Goal: Task Accomplishment & Management: Complete application form

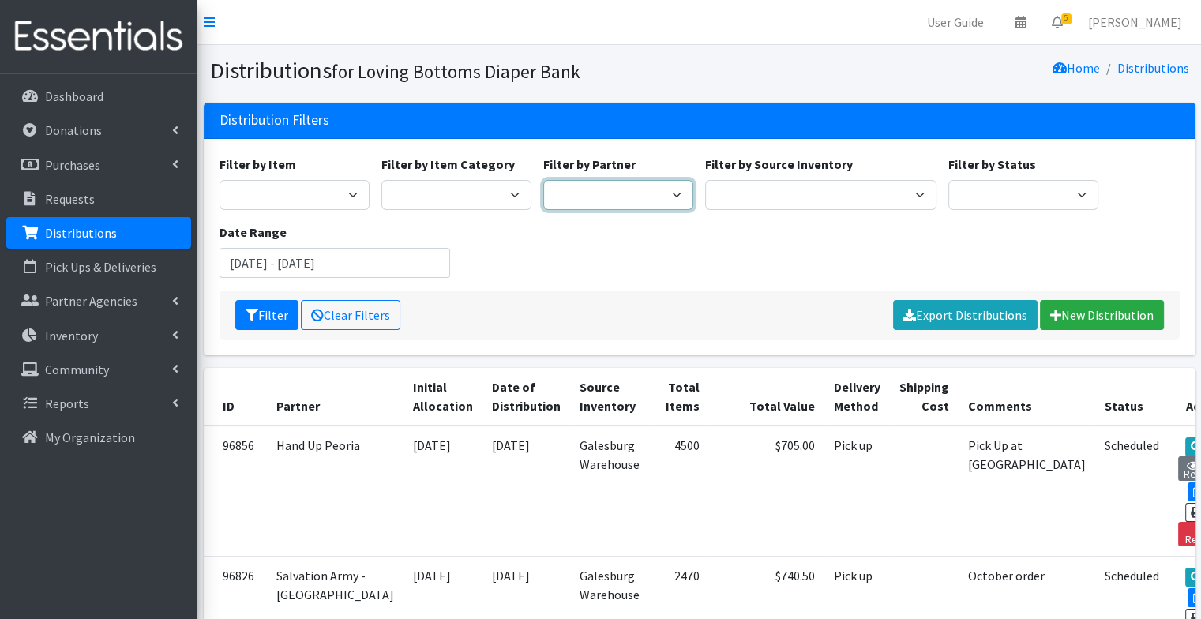
click at [641, 191] on select "Abilities Plus Boots & Blessings Boys & Girls Club of Greater Peoria Bureau Hen…" at bounding box center [618, 195] width 150 height 30
select select "1"
click at [543, 180] on select "Abilities Plus Boots & Blessings Boys & Girls Club of Greater Peoria Bureau Hen…" at bounding box center [618, 195] width 150 height 30
click at [254, 309] on icon "submit" at bounding box center [251, 315] width 13 height 13
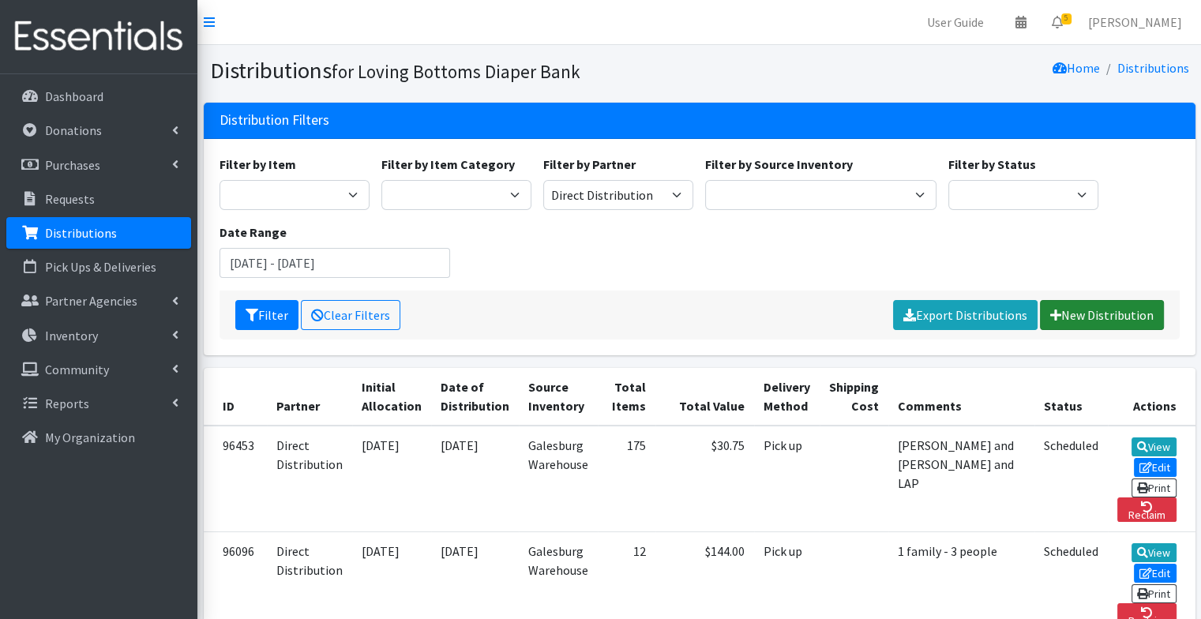
click at [1064, 319] on link "New Distribution" at bounding box center [1102, 315] width 124 height 30
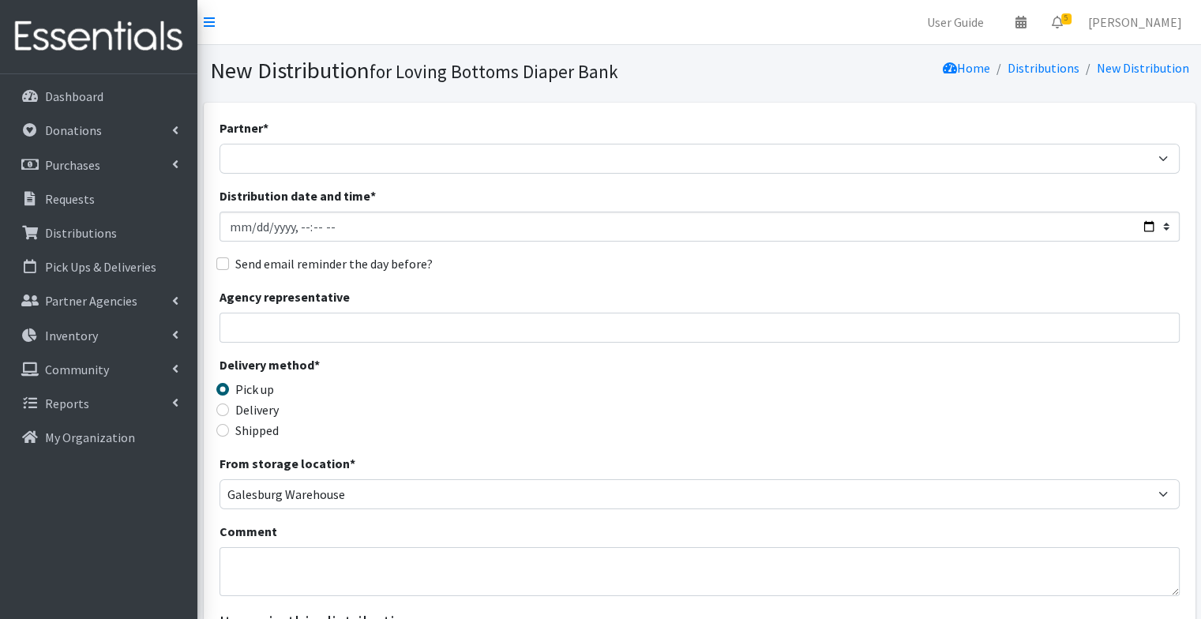
click at [643, 209] on div "Distribution date and time *" at bounding box center [699, 213] width 960 height 55
click at [643, 234] on input "Distribution date and time *" at bounding box center [699, 227] width 960 height 30
click at [1149, 227] on input "Distribution date and time *" at bounding box center [699, 227] width 960 height 30
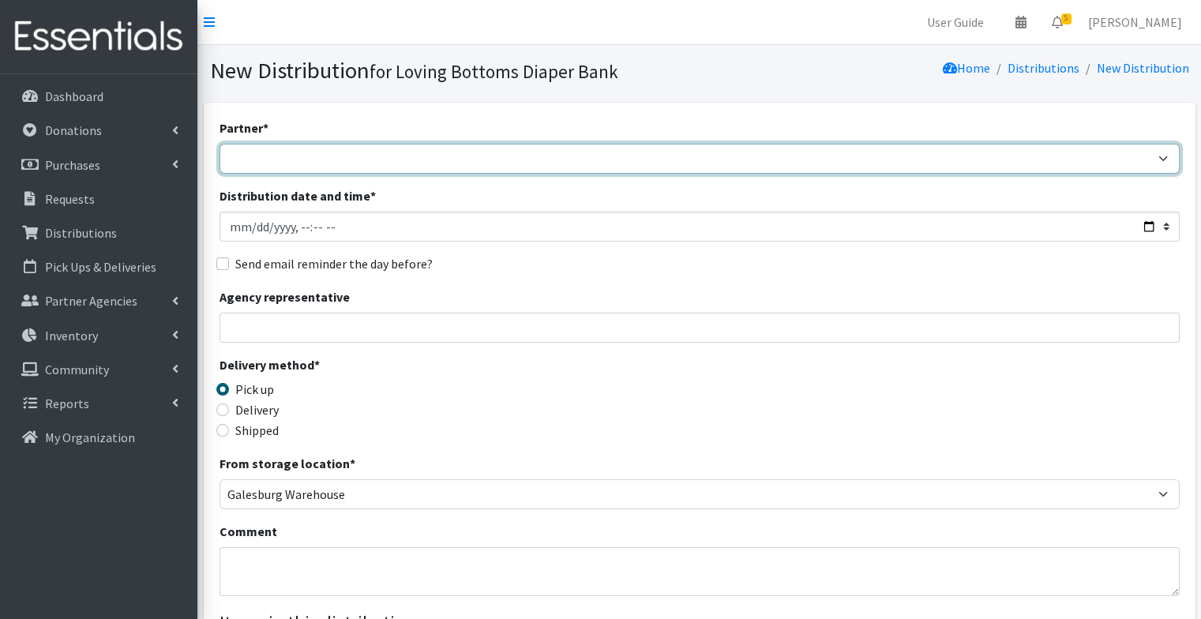
type input "2025-09-17T23:59"
click at [302, 157] on select "Abilities Plus Boots & Blessings Boys & Girls Club of Greater Peoria Bureau Hen…" at bounding box center [699, 159] width 960 height 30
select select "1"
click at [219, 144] on select "Abilities Plus Boots & Blessings Boys & Girls Club of Greater Peoria Bureau Hen…" at bounding box center [699, 159] width 960 height 30
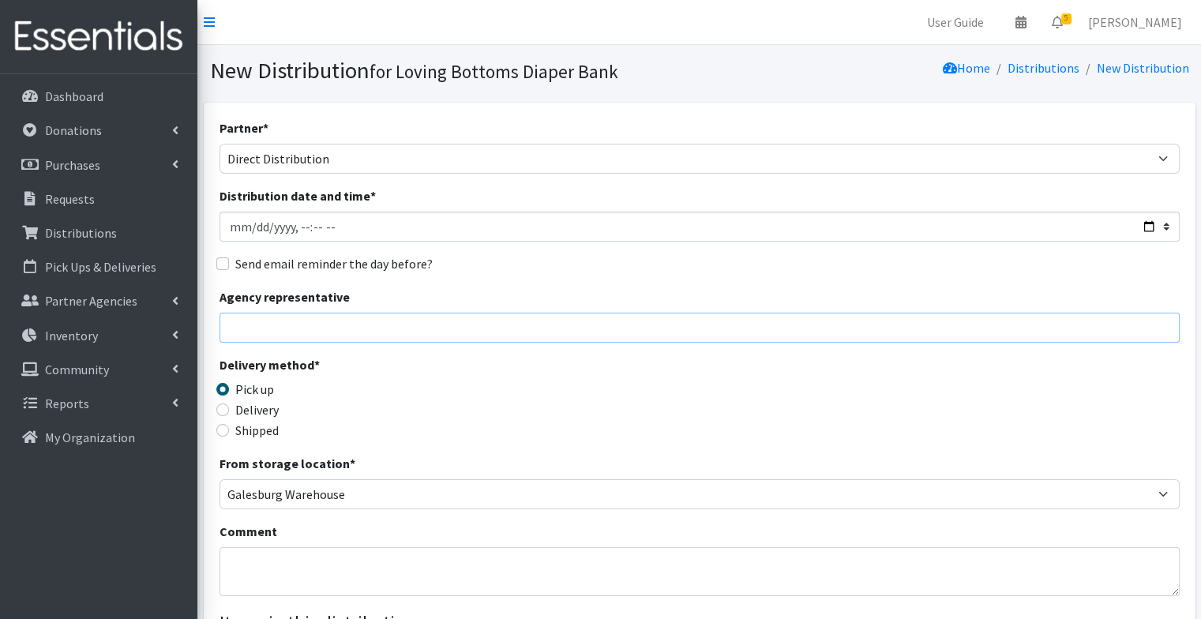
click at [322, 332] on input "Agency representative" at bounding box center [699, 328] width 960 height 30
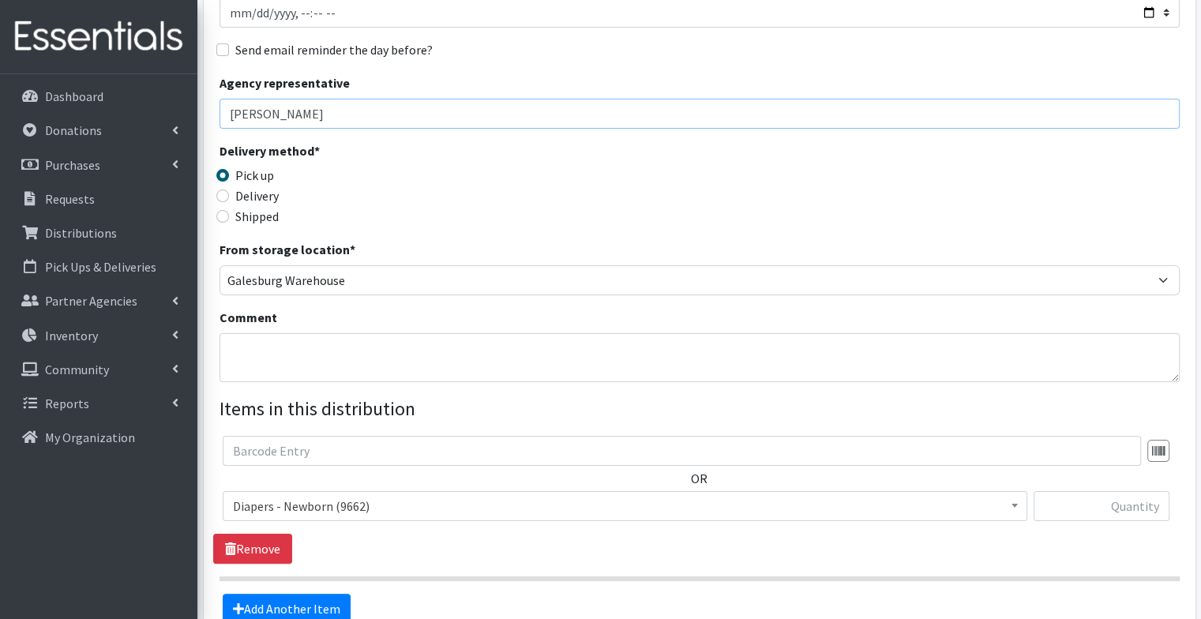
scroll to position [215, 0]
type input "J dow"
click at [354, 515] on span "Diapers - Newborn (9662)" at bounding box center [625, 505] width 784 height 22
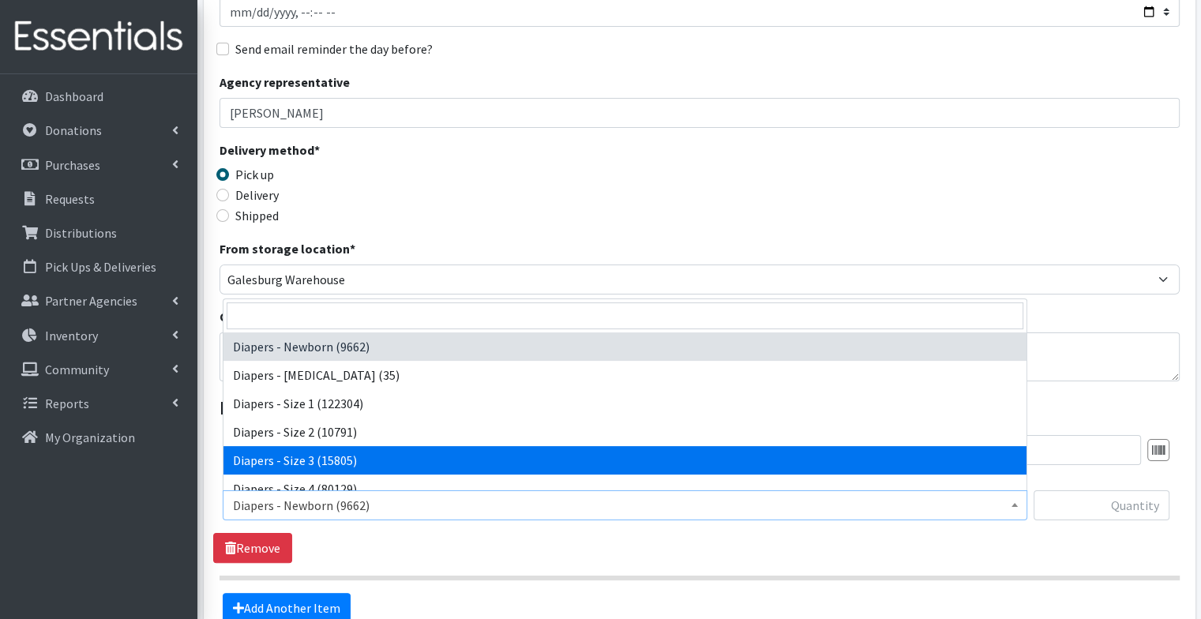
select select "98"
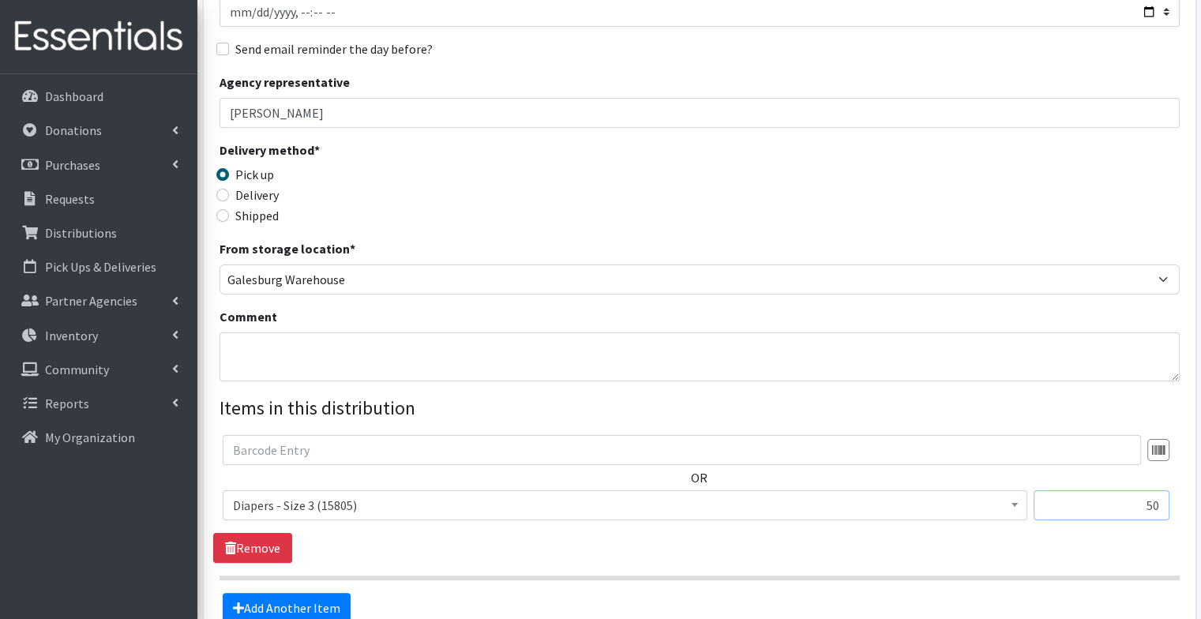
type input "50"
click at [278, 586] on fieldset "Items in this distribution OR Diapers - Newborn (9662) Diapers - Preemie (35) D…" at bounding box center [699, 508] width 960 height 229
click at [280, 600] on link "Add Another Item" at bounding box center [287, 608] width 128 height 30
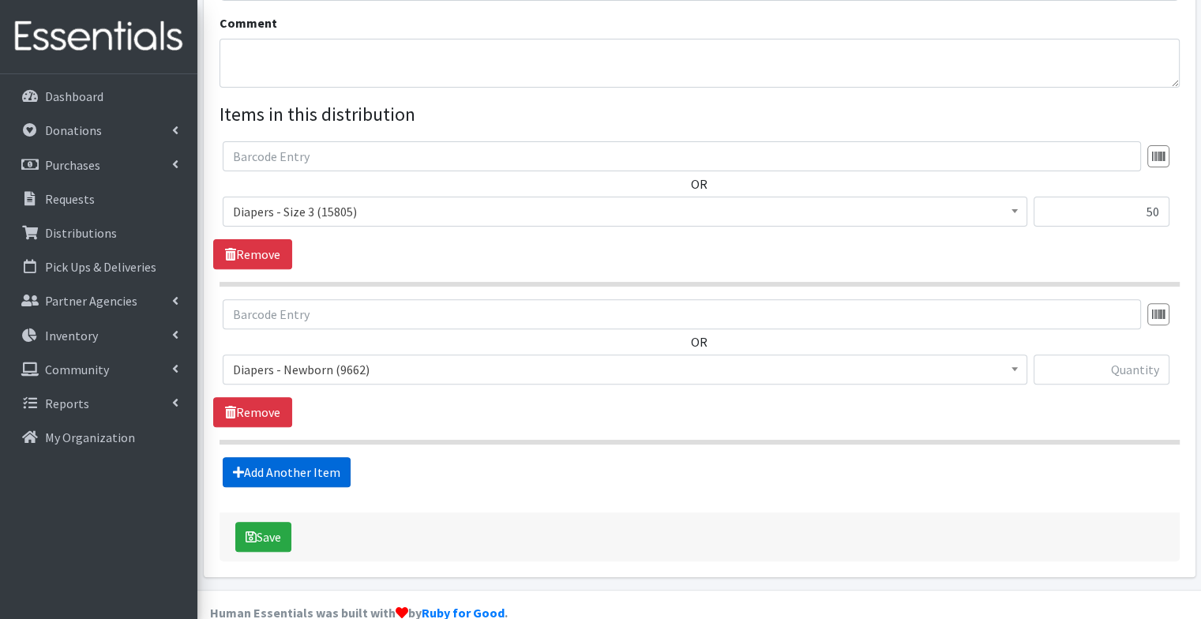
scroll to position [536, 0]
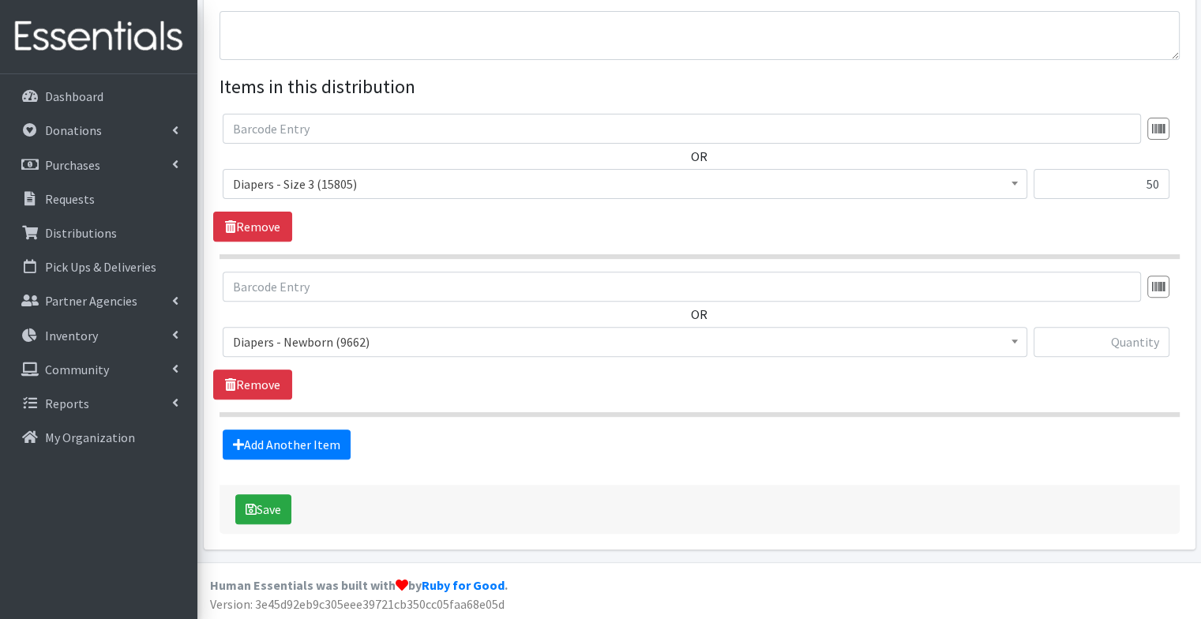
click at [339, 337] on span "Diapers - Newborn (9662)" at bounding box center [625, 342] width 784 height 22
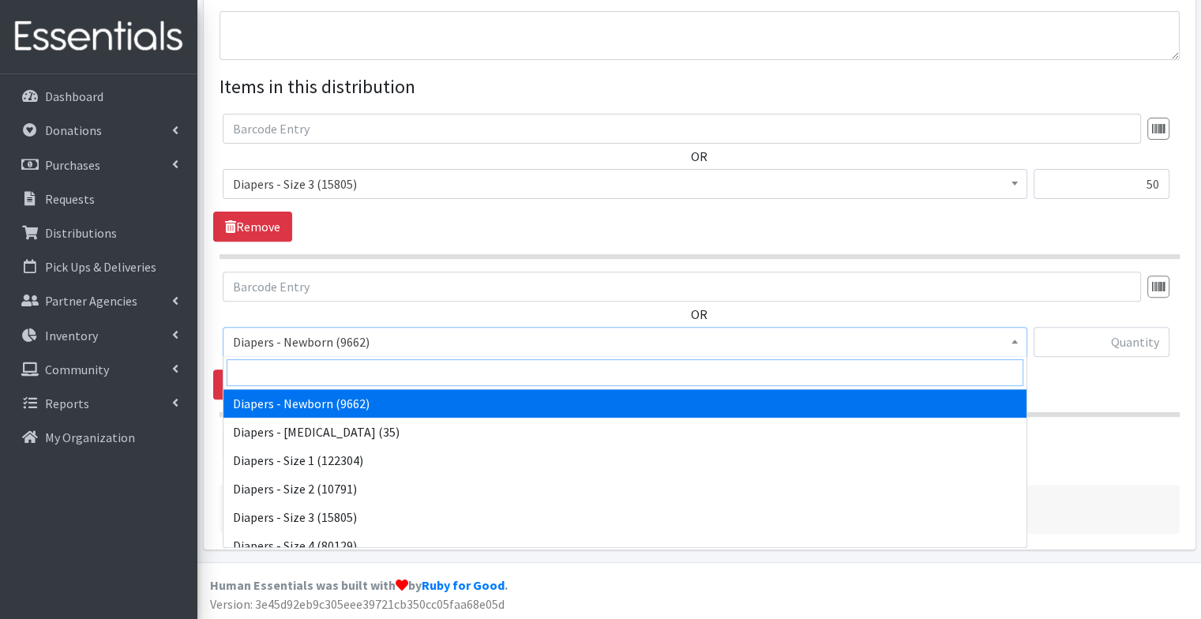
click at [313, 382] on input "search" at bounding box center [625, 372] width 796 height 27
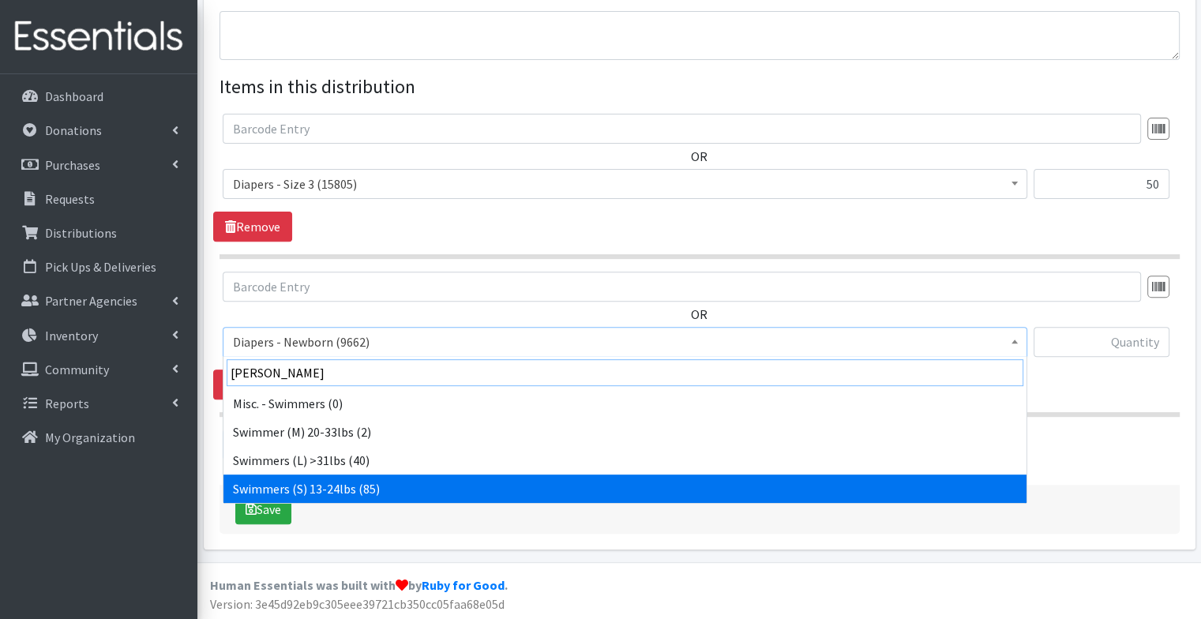
type input "swimm"
select select "11447"
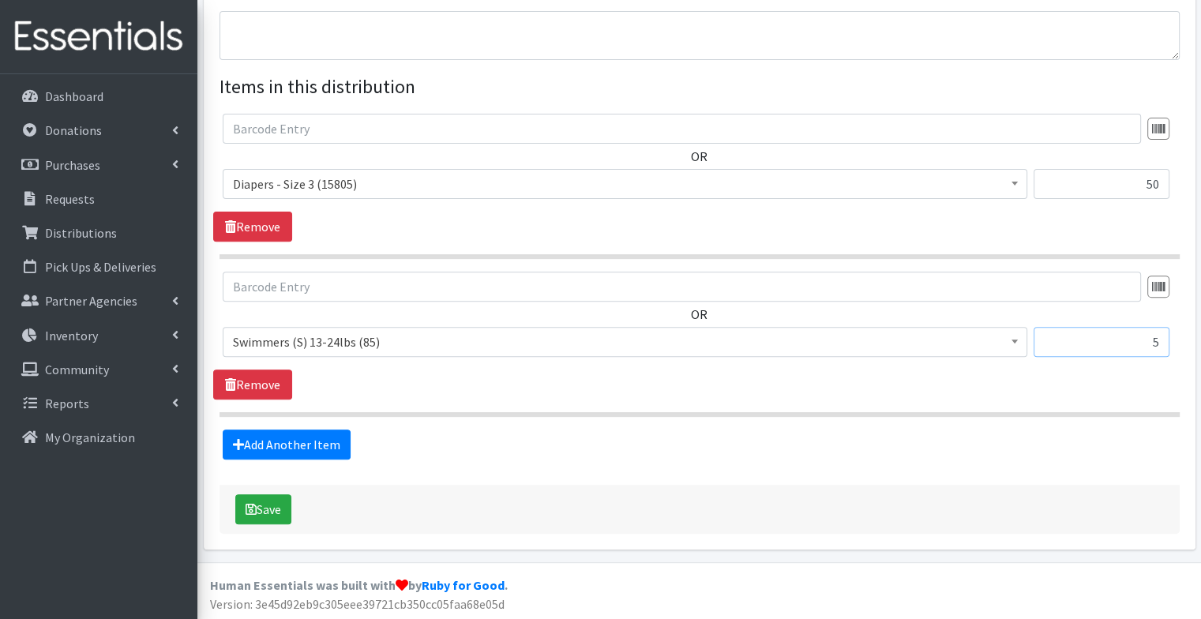
type input "5"
click at [366, 476] on form "Partner * Abilities Plus Boots & Blessings Boys & Girls Club of Greater Peoria …" at bounding box center [699, 57] width 960 height 951
click at [247, 508] on icon "submit" at bounding box center [250, 509] width 11 height 13
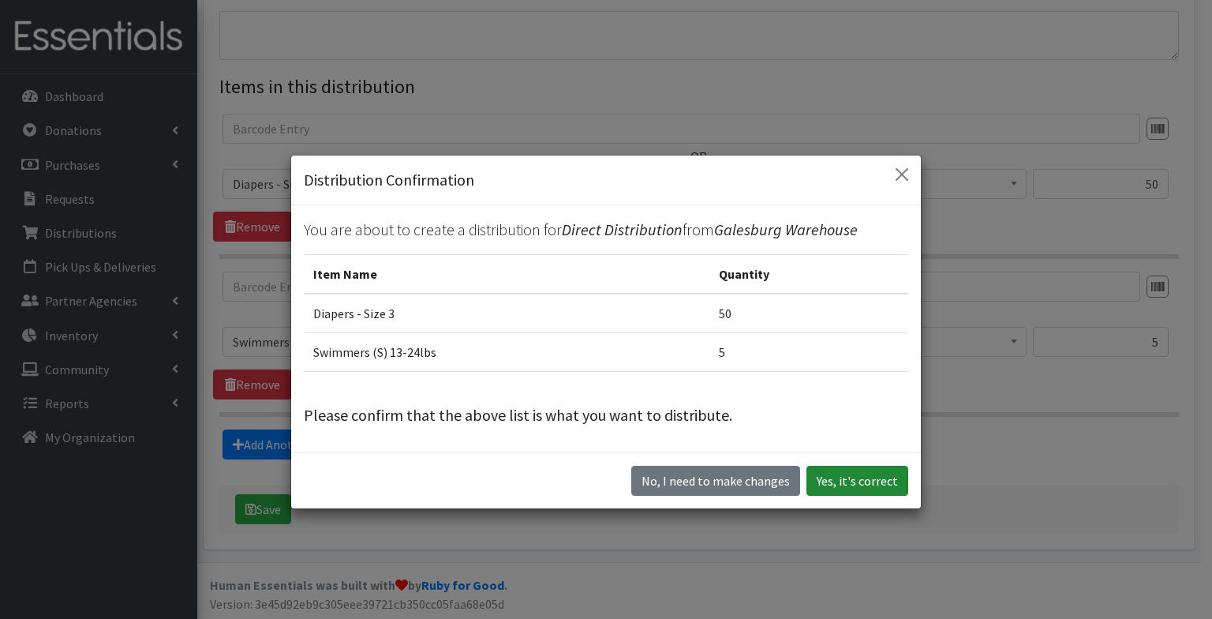
click at [866, 494] on button "Yes, it's correct" at bounding box center [858, 481] width 102 height 30
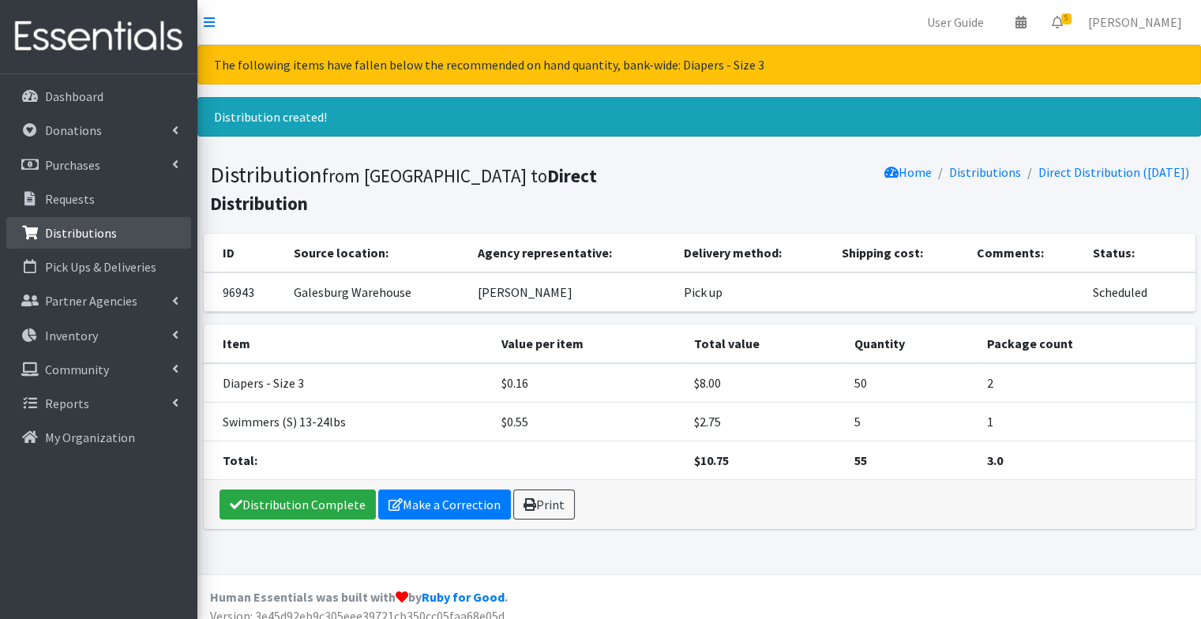
click at [121, 230] on link "Distributions" at bounding box center [98, 233] width 185 height 32
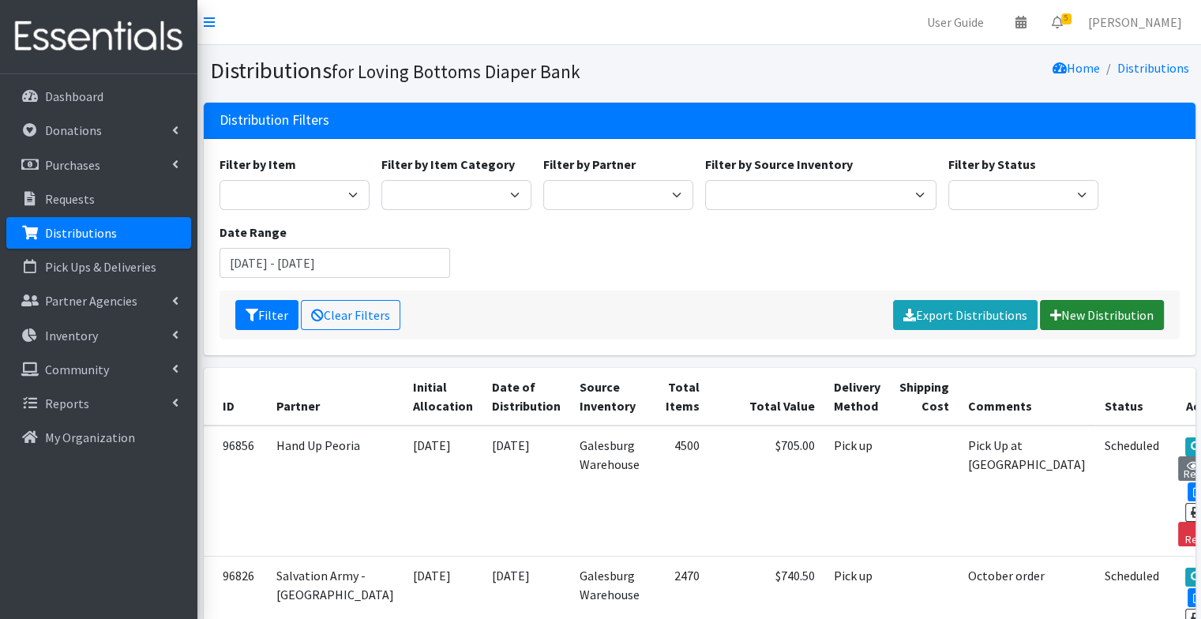
click at [1074, 315] on link "New Distribution" at bounding box center [1102, 315] width 124 height 30
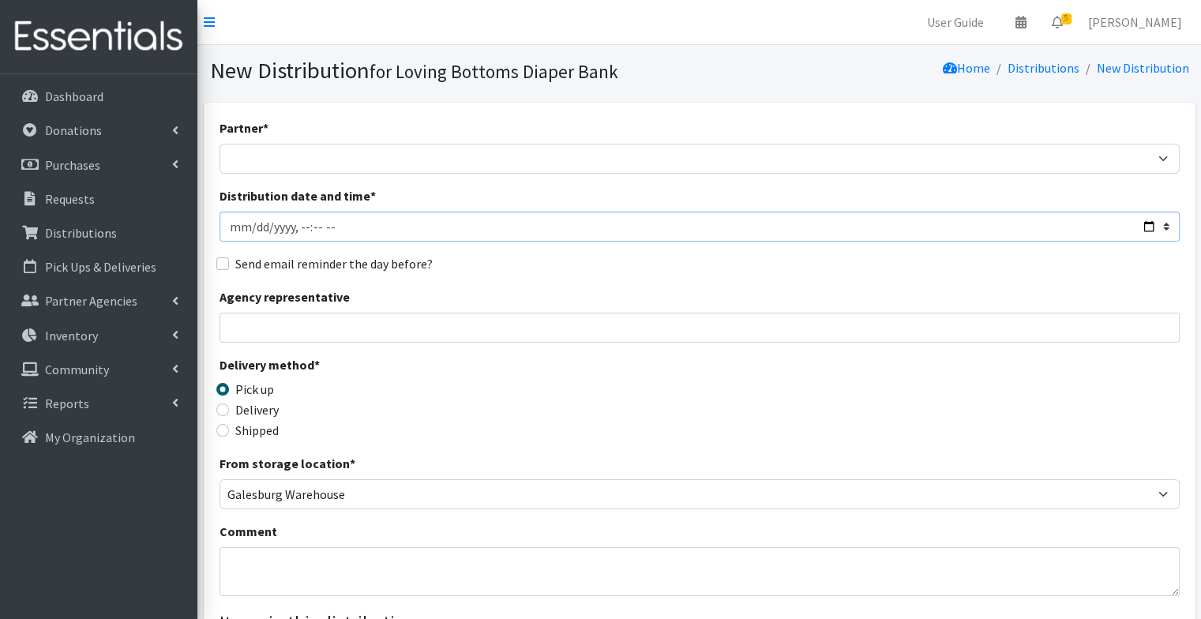
click at [1147, 223] on input "Distribution date and time *" at bounding box center [699, 227] width 960 height 30
type input "2025-09-24T09:00"
click at [650, 279] on div "Partner * Abilities Plus Boots & Blessings Boys & Girls Club of Greater Peoria …" at bounding box center [699, 477] width 960 height 719
click at [436, 266] on div "Send email reminder the day before?" at bounding box center [699, 263] width 960 height 19
click at [522, 311] on div "Agency representative" at bounding box center [699, 314] width 960 height 55
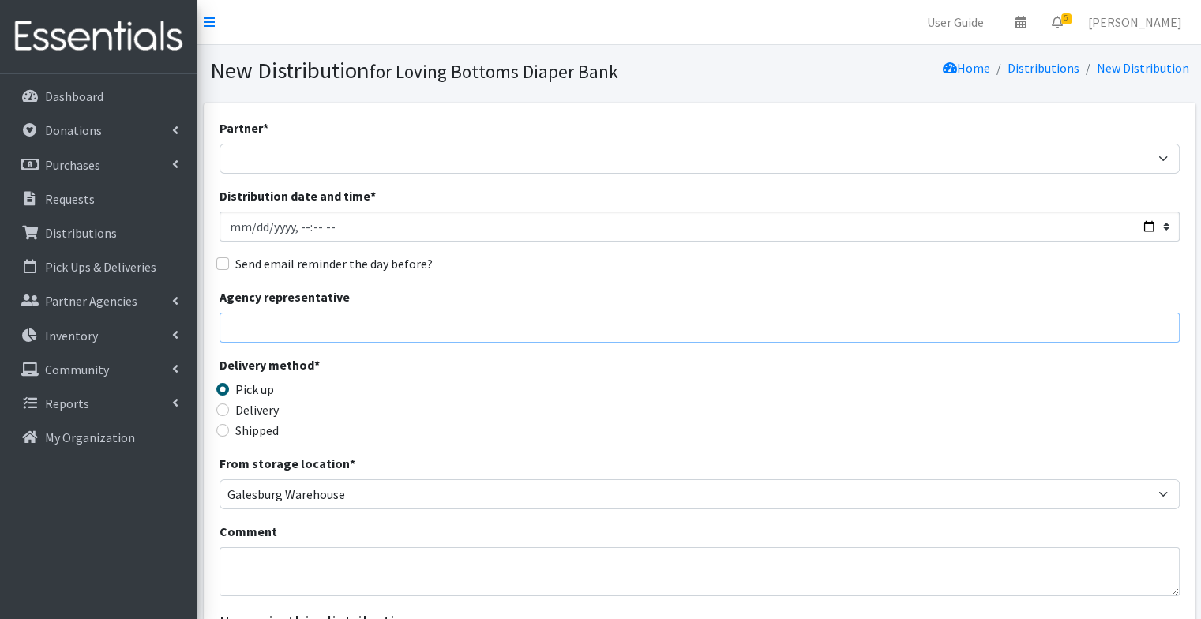
click at [465, 327] on input "Agency representative" at bounding box center [699, 328] width 960 height 30
type input "J dow"
click at [425, 578] on textarea "Comment" at bounding box center [699, 571] width 960 height 49
type textarea "[GEOGRAPHIC_DATA]"
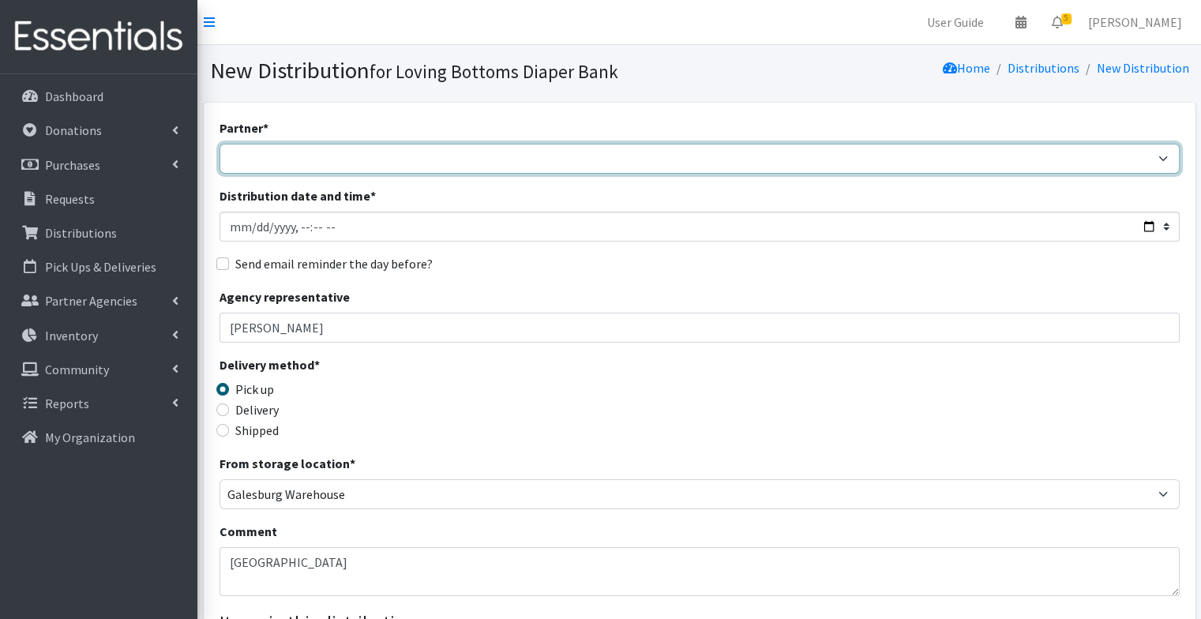
click at [584, 163] on select "Abilities Plus Boots & Blessings Boys & Girls Club of Greater Peoria Bureau Hen…" at bounding box center [699, 159] width 960 height 30
select select "1"
click at [219, 144] on select "Abilities Plus Boots & Blessings Boys & Girls Club of Greater Peoria Bureau Hen…" at bounding box center [699, 159] width 960 height 30
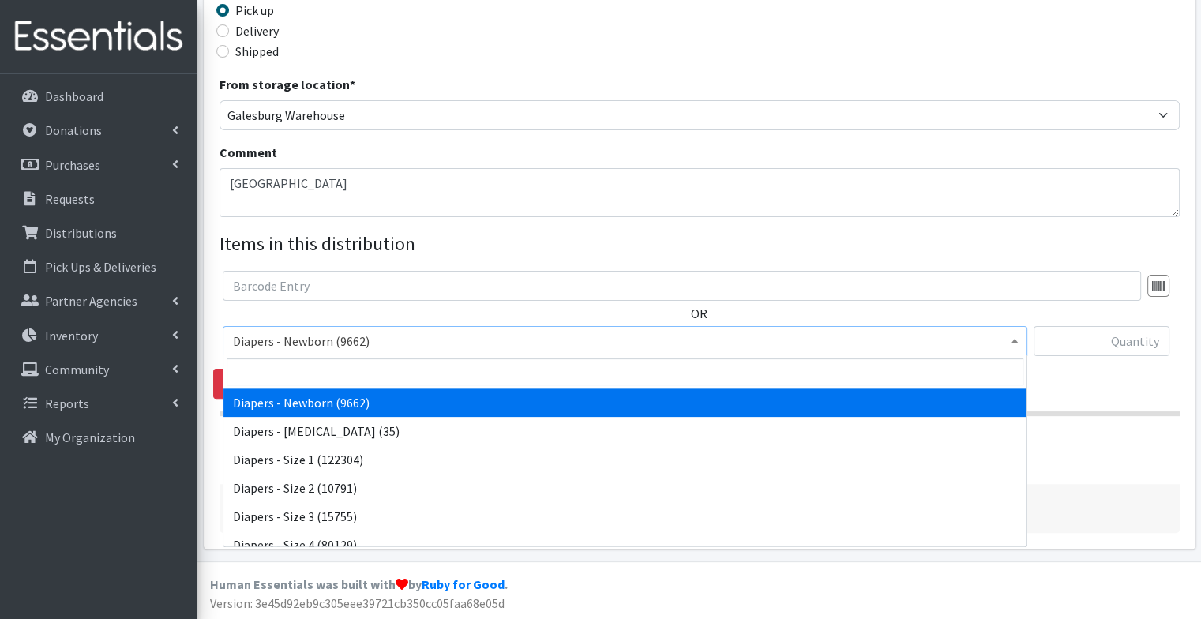
click at [568, 336] on span "Diapers - Newborn (9662)" at bounding box center [625, 341] width 784 height 22
click at [512, 366] on input "search" at bounding box center [625, 371] width 796 height 27
type input "p"
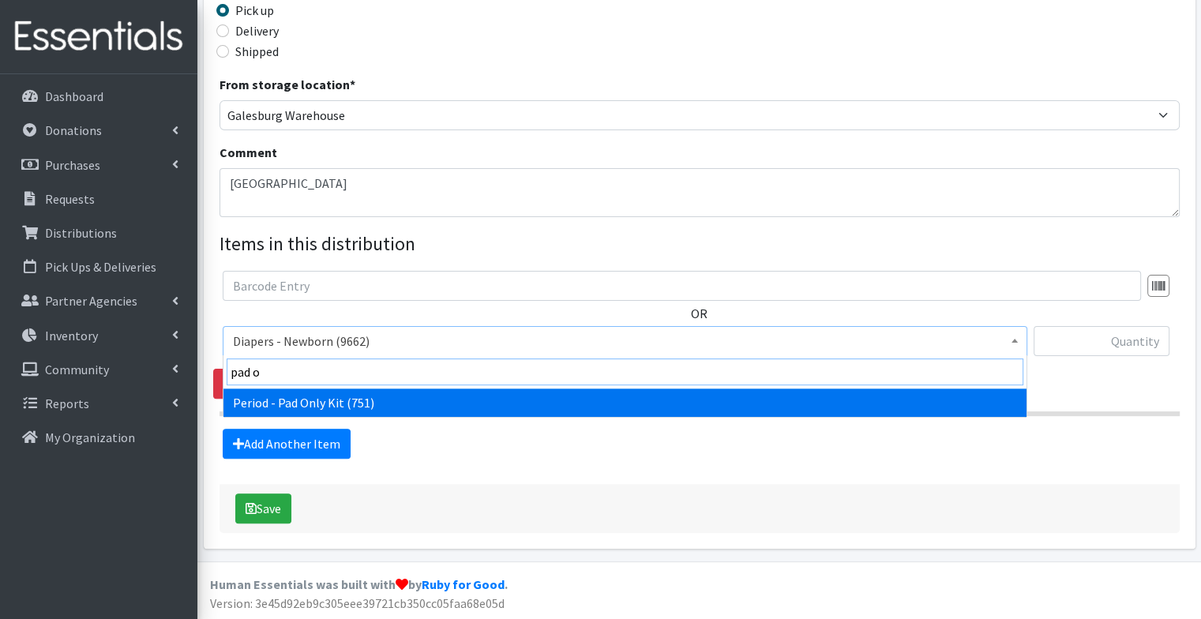
type input "pad on"
select select "9066"
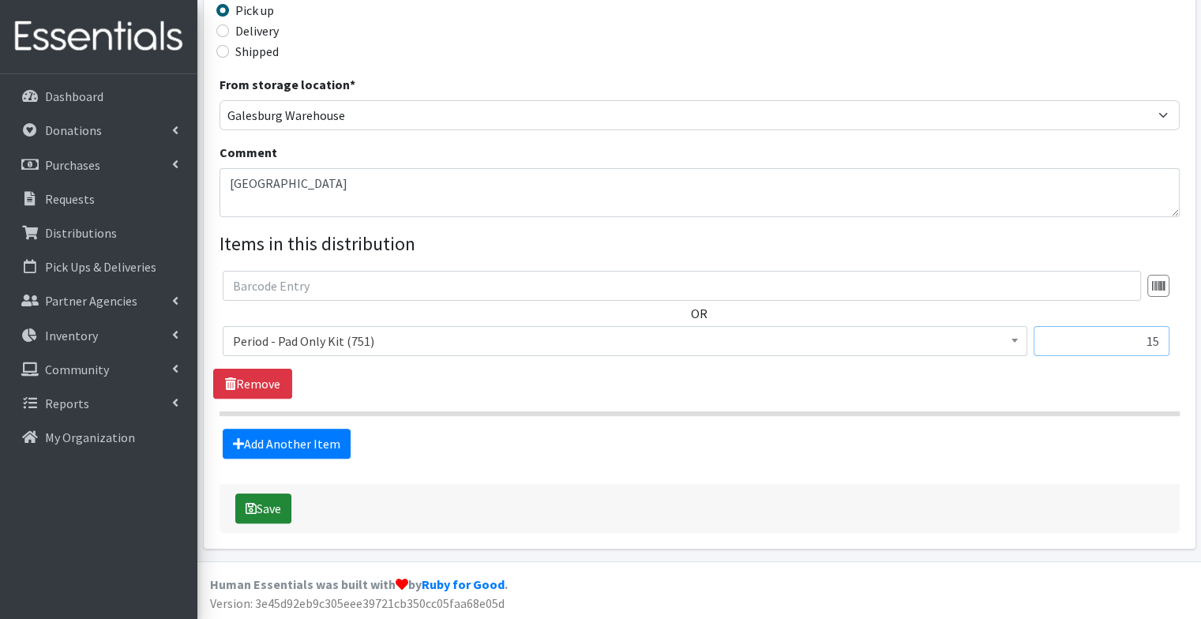
type input "15"
click at [249, 509] on icon "submit" at bounding box center [250, 508] width 11 height 13
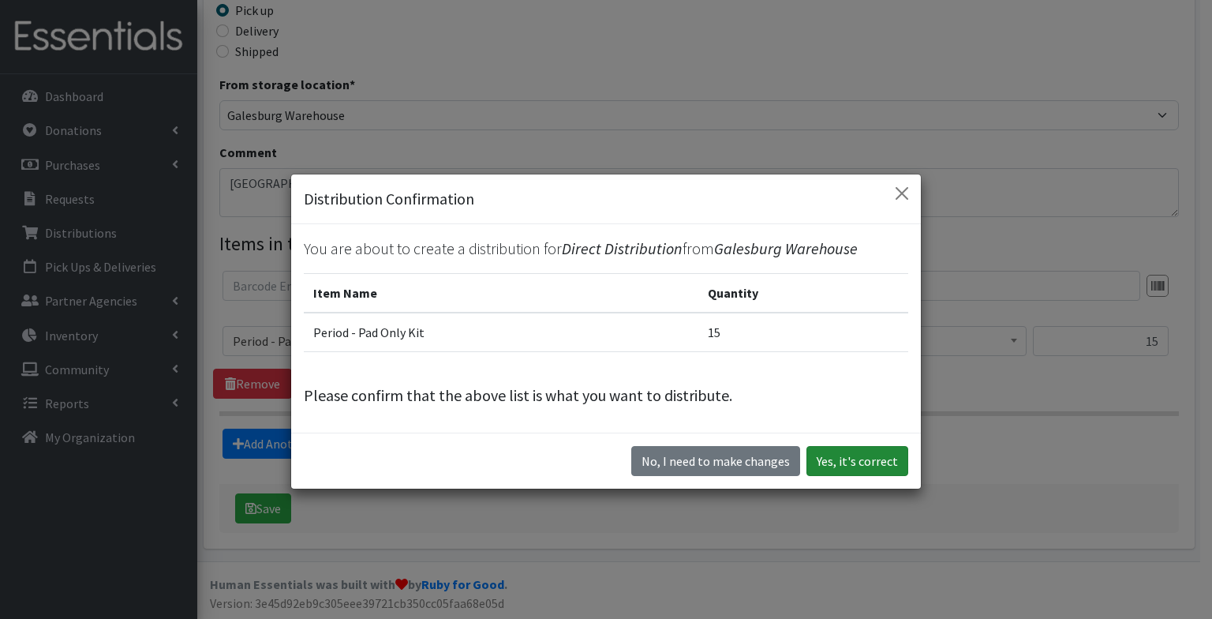
click at [853, 459] on button "Yes, it's correct" at bounding box center [858, 461] width 102 height 30
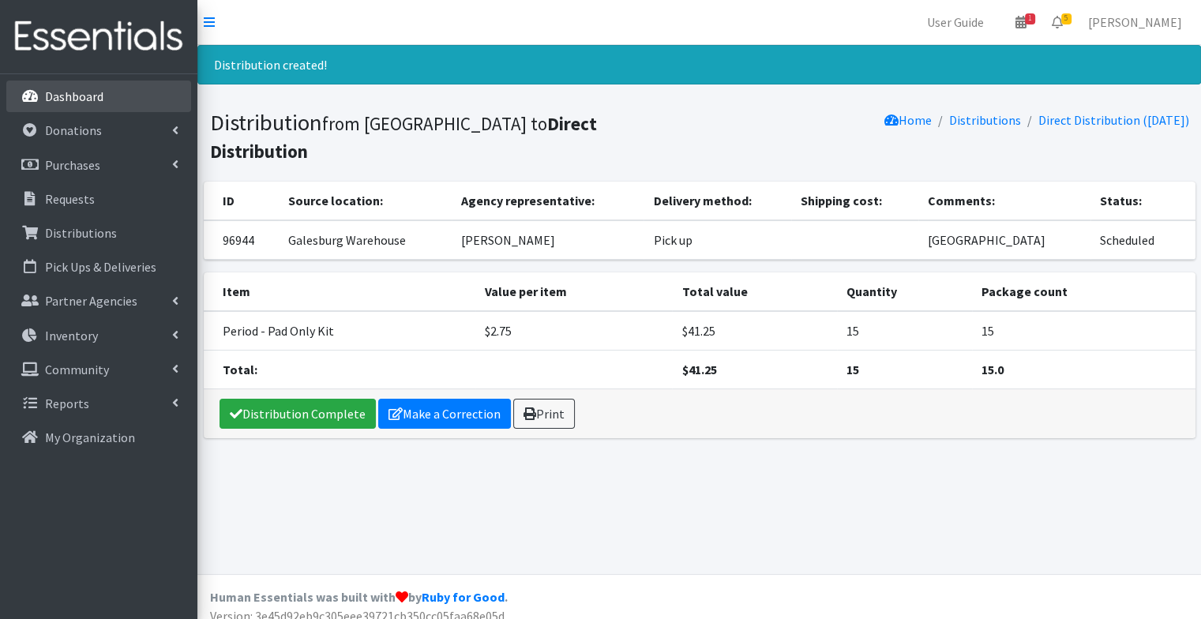
click at [77, 104] on link "Dashboard" at bounding box center [98, 97] width 185 height 32
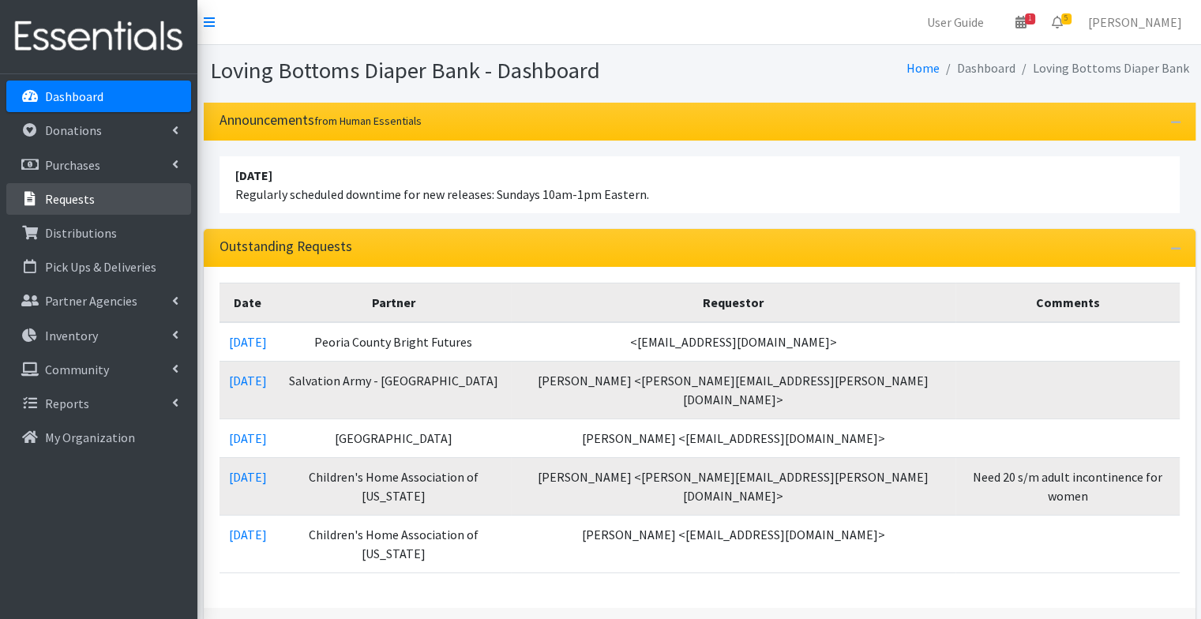
click at [55, 195] on p "Requests" at bounding box center [70, 199] width 50 height 16
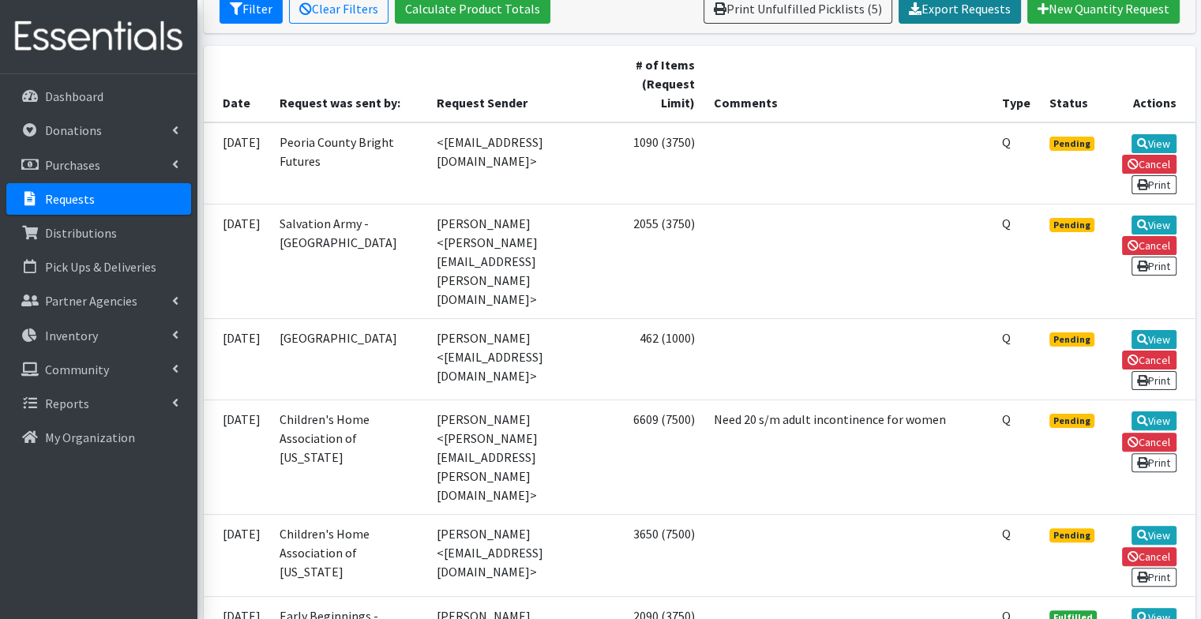
scroll to position [327, 0]
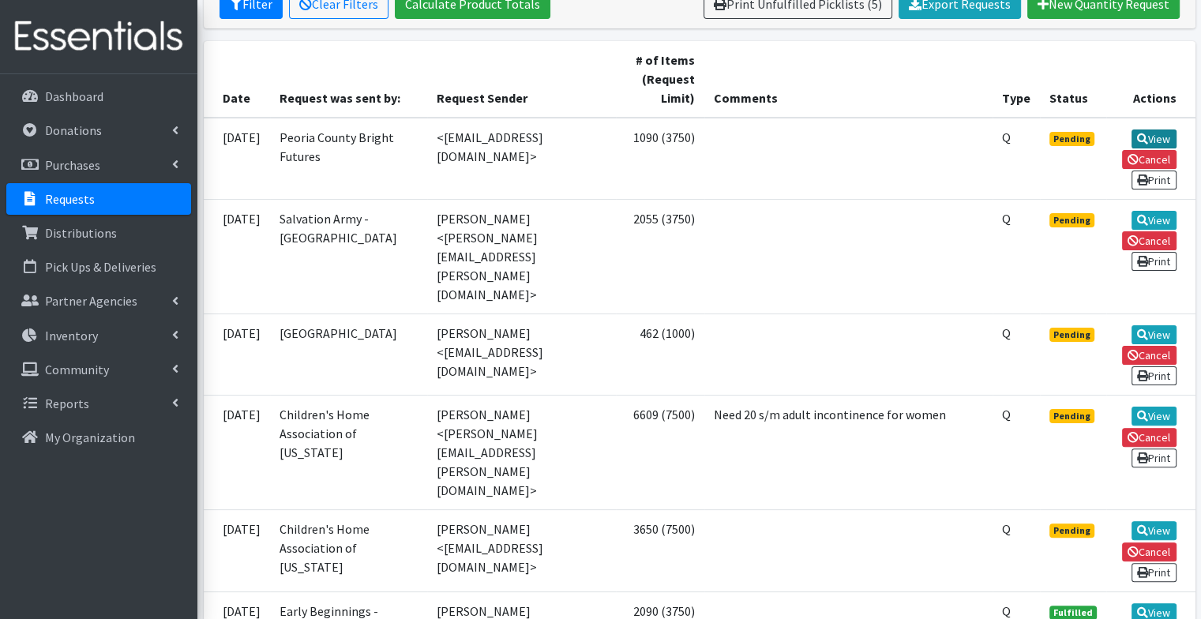
click at [1150, 136] on link "View" at bounding box center [1153, 138] width 45 height 19
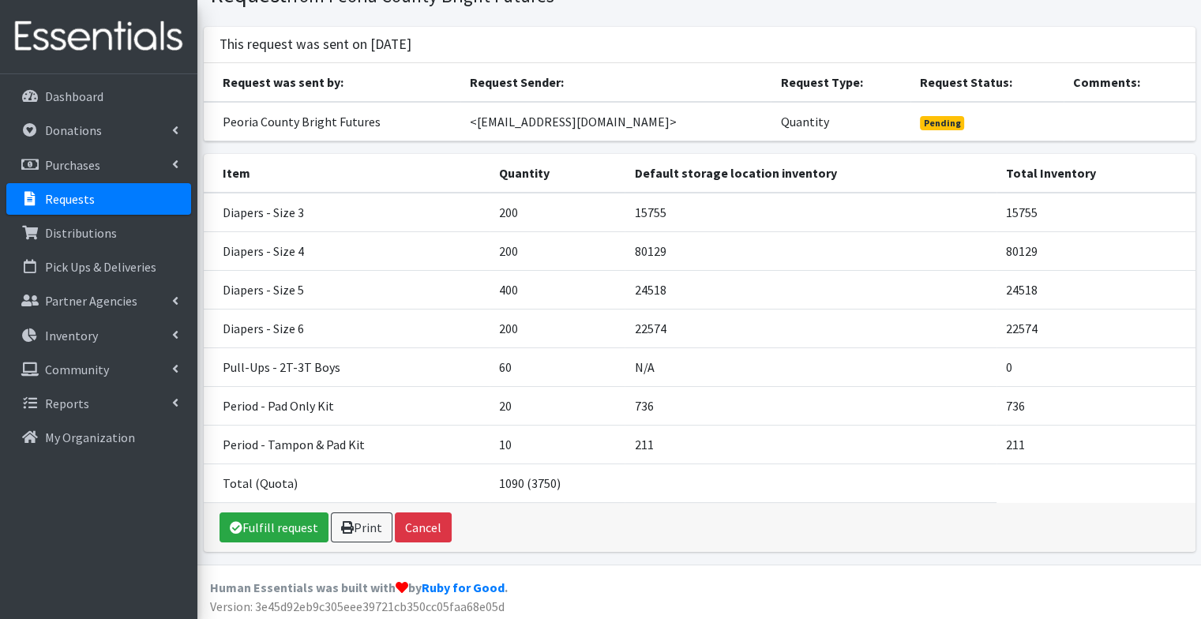
scroll to position [77, 0]
click at [282, 521] on link "Fulfill request" at bounding box center [273, 526] width 109 height 30
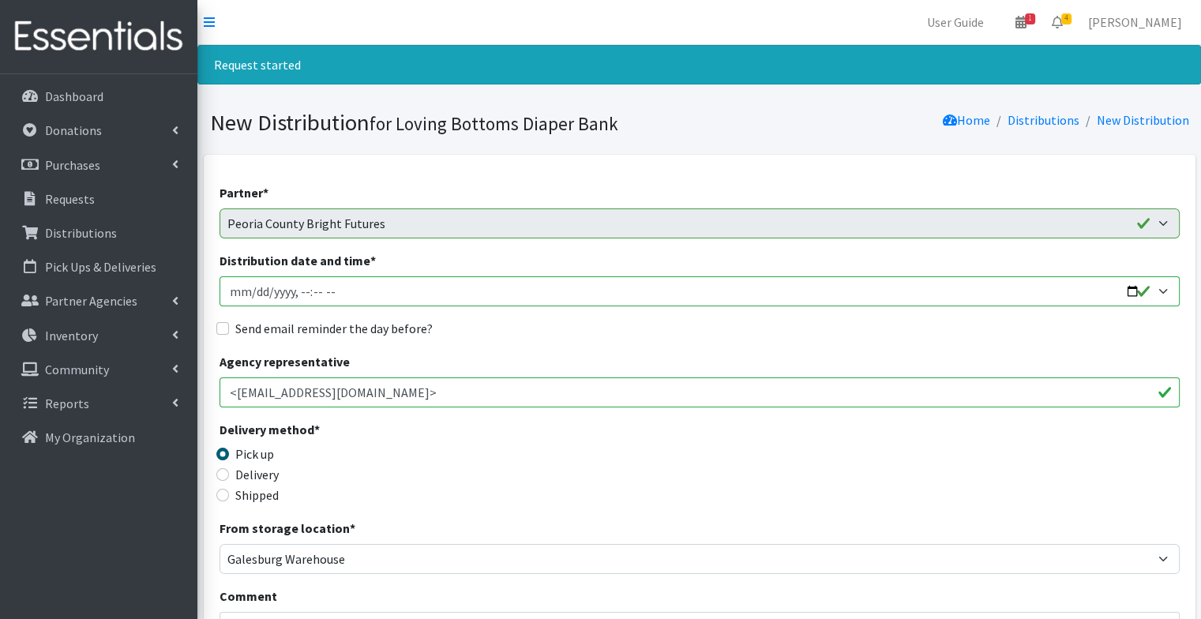
click at [1130, 287] on input "Distribution date and time *" at bounding box center [699, 291] width 960 height 30
type input "[DATE]T17:31"
click at [410, 321] on label "Send email reminder the day before?" at bounding box center [333, 328] width 197 height 19
click at [229, 322] on input "Send email reminder the day before?" at bounding box center [222, 328] width 13 height 13
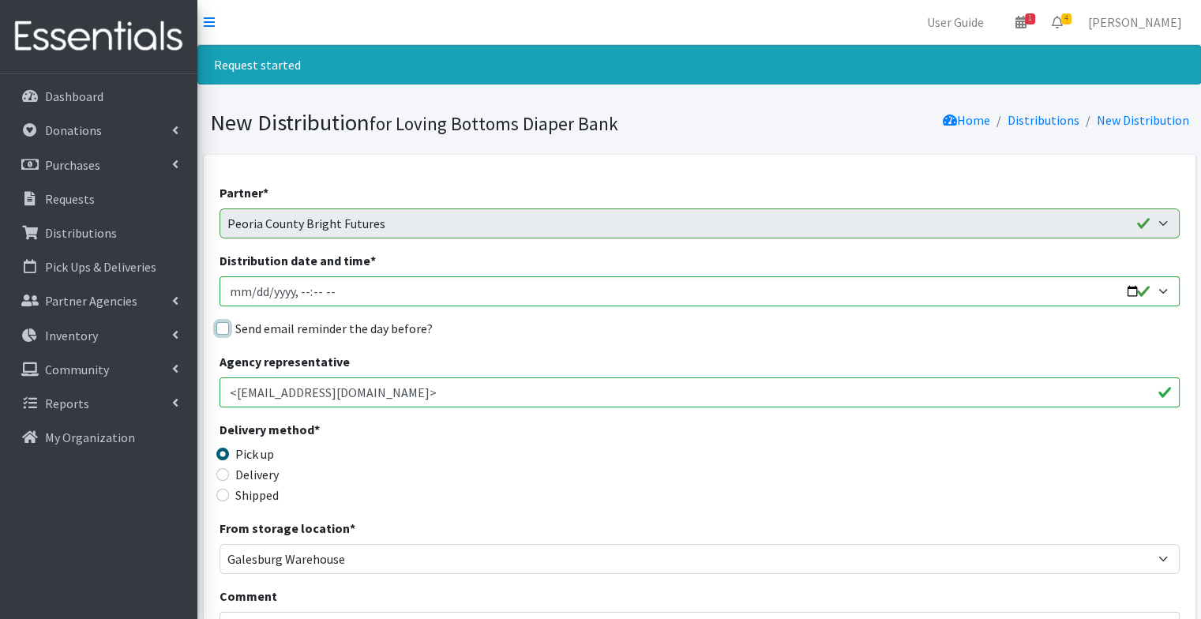
checkbox input "true"
click at [491, 332] on div "Send email reminder the day before?" at bounding box center [699, 328] width 960 height 19
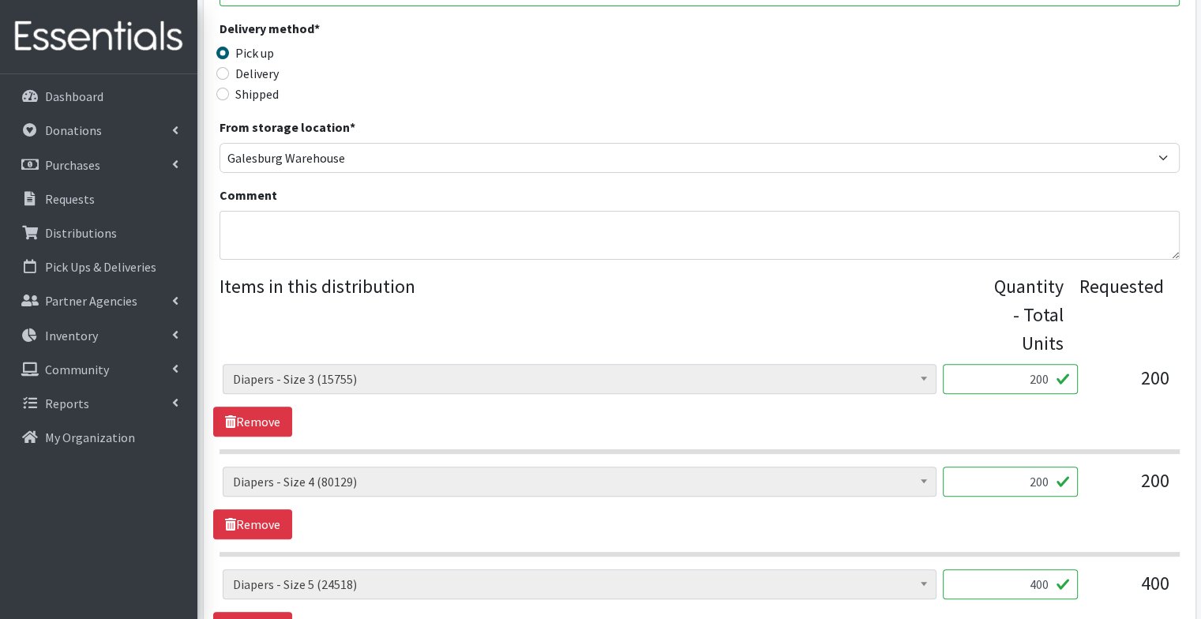
scroll to position [403, 0]
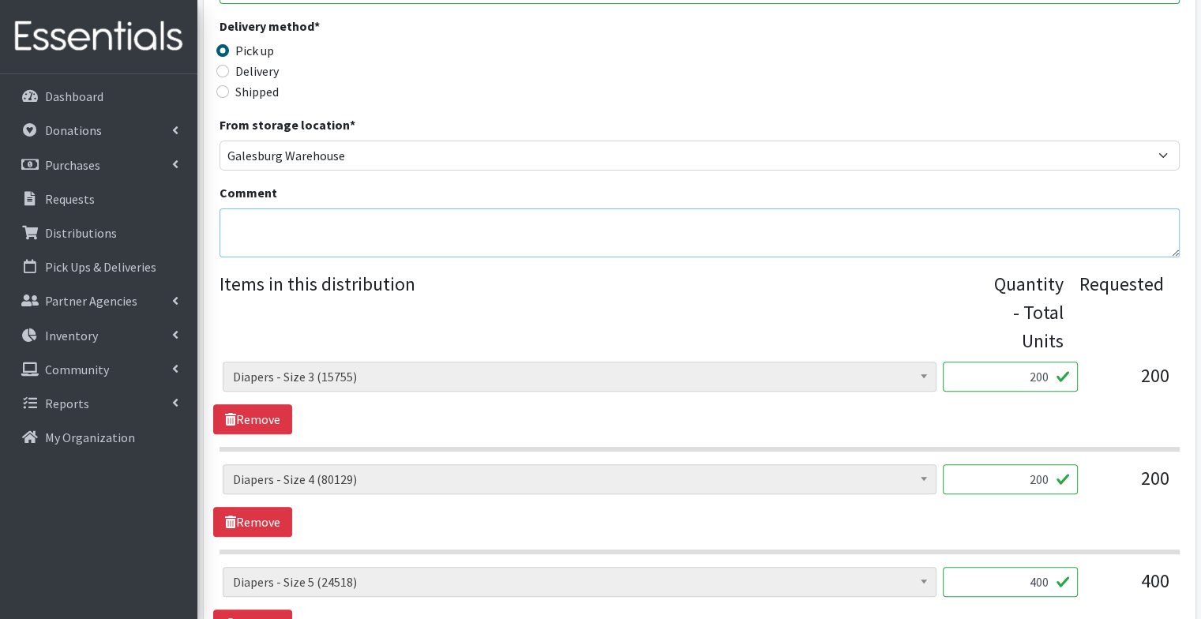
click at [444, 224] on textarea "Comment" at bounding box center [699, 232] width 960 height 49
type textarea "For Pick Up at Open House"
click at [620, 316] on legend "Items in this distribution" at bounding box center [603, 309] width 768 height 79
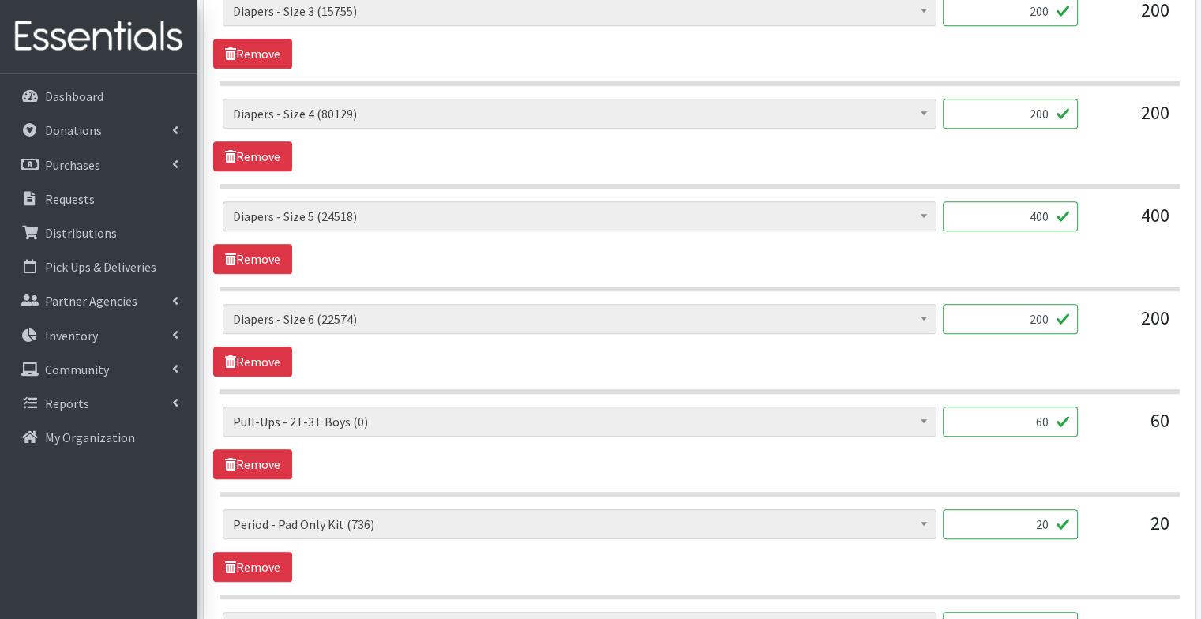
scroll to position [908, 0]
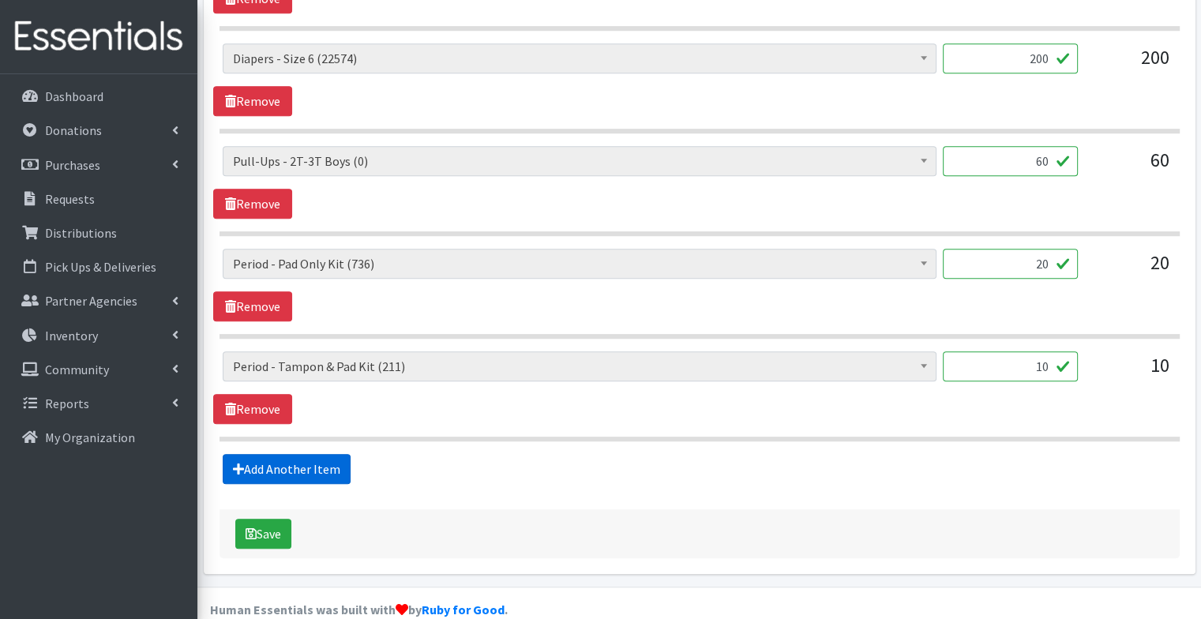
click at [325, 455] on link "Add Another Item" at bounding box center [287, 469] width 128 height 30
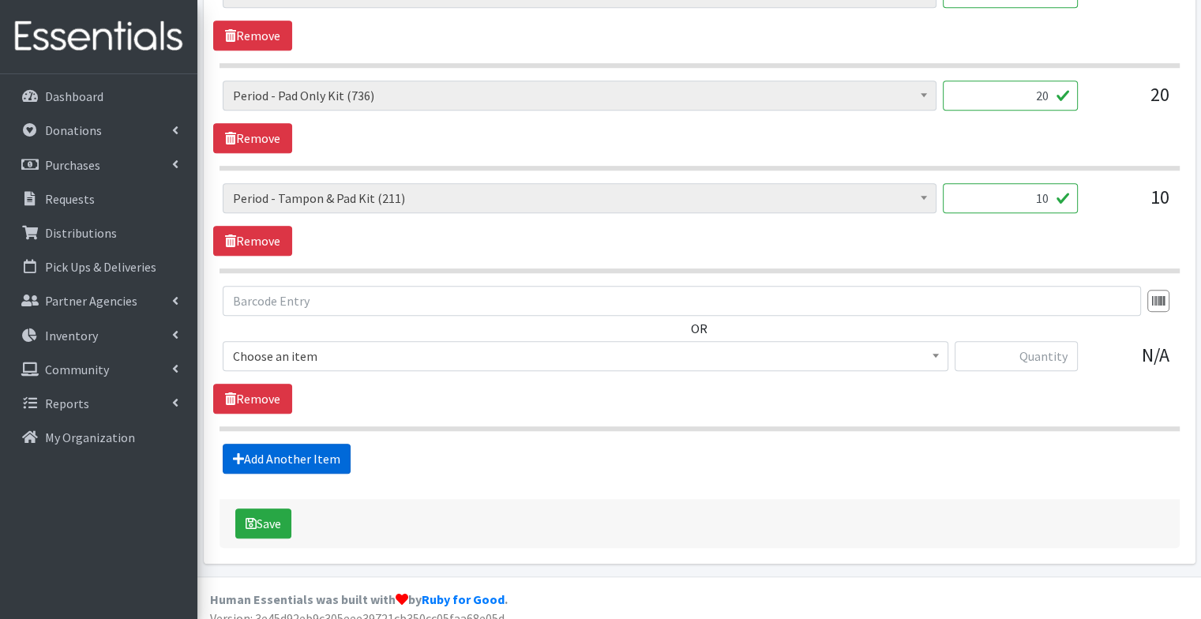
scroll to position [1209, 0]
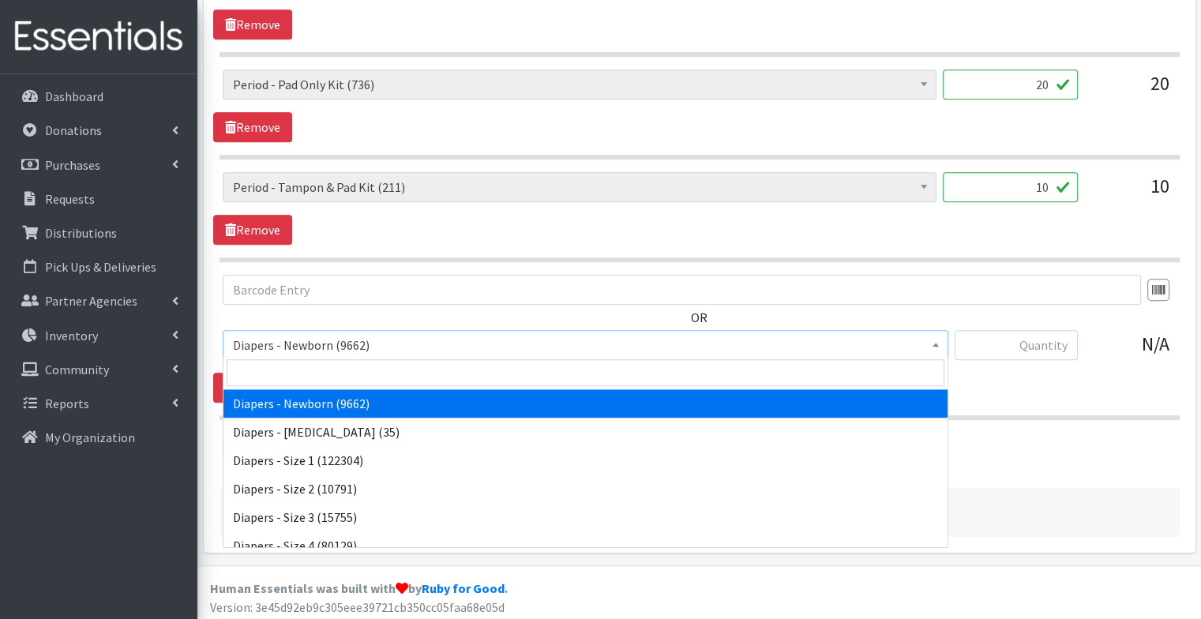
click at [354, 334] on span "Diapers - Newborn (9662)" at bounding box center [585, 345] width 705 height 22
click at [362, 377] on input "search" at bounding box center [586, 372] width 718 height 27
type input "3"
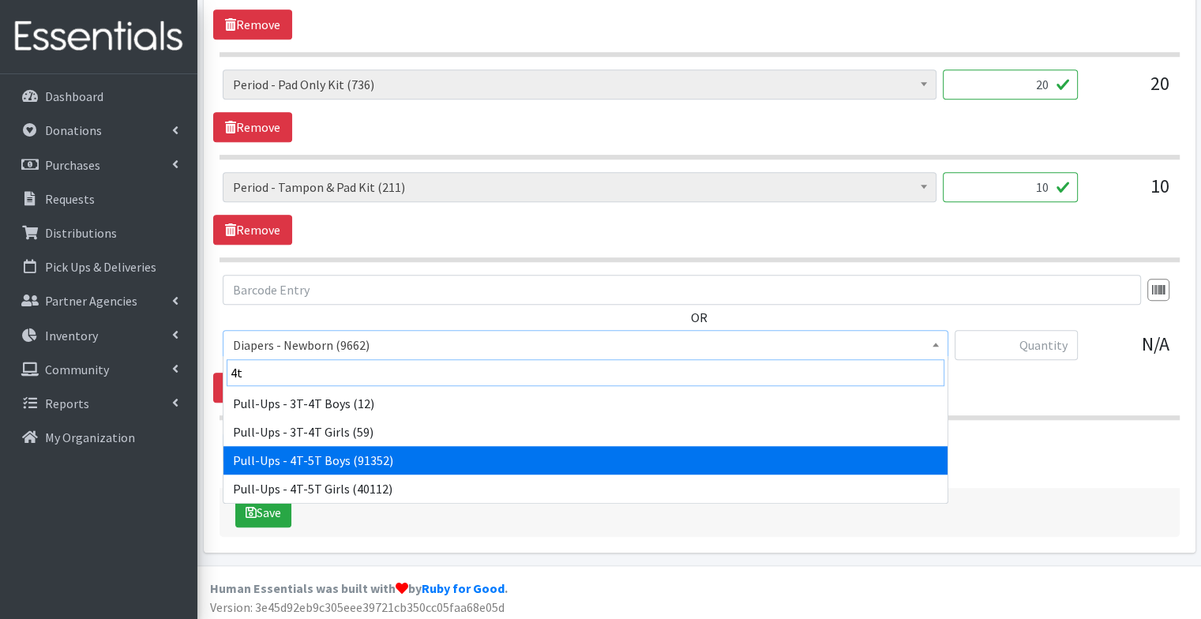
type input "4t"
select select "79"
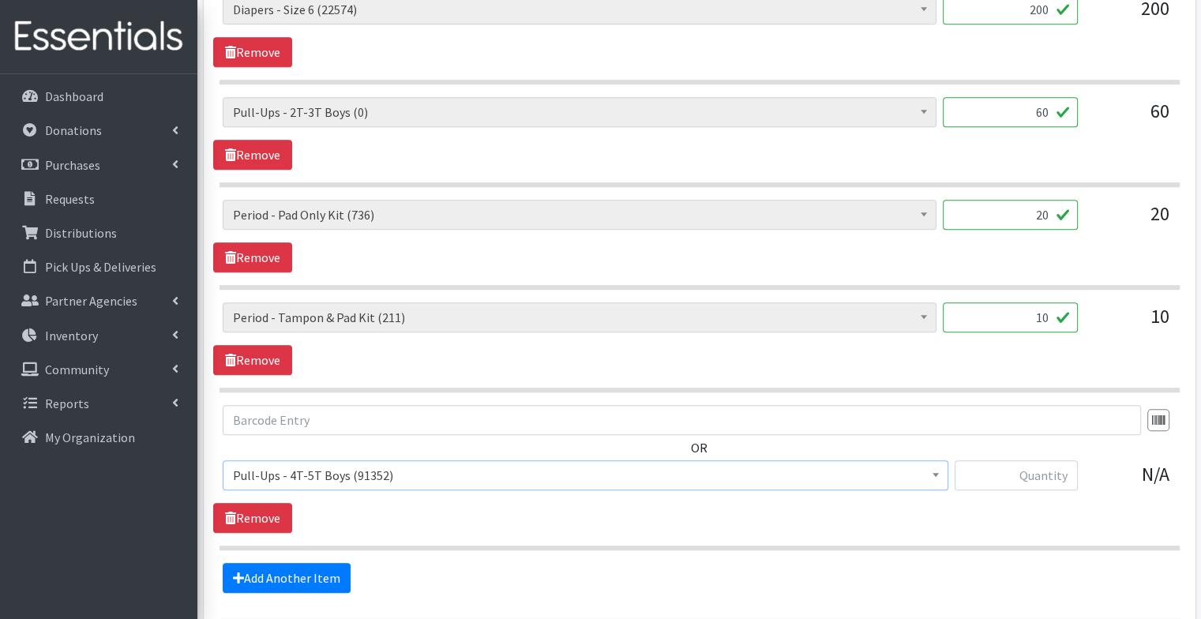
scroll to position [1079, 0]
click at [1025, 472] on input "text" at bounding box center [1015, 474] width 123 height 30
type input "60"
click at [261, 142] on link "Remove" at bounding box center [252, 154] width 79 height 30
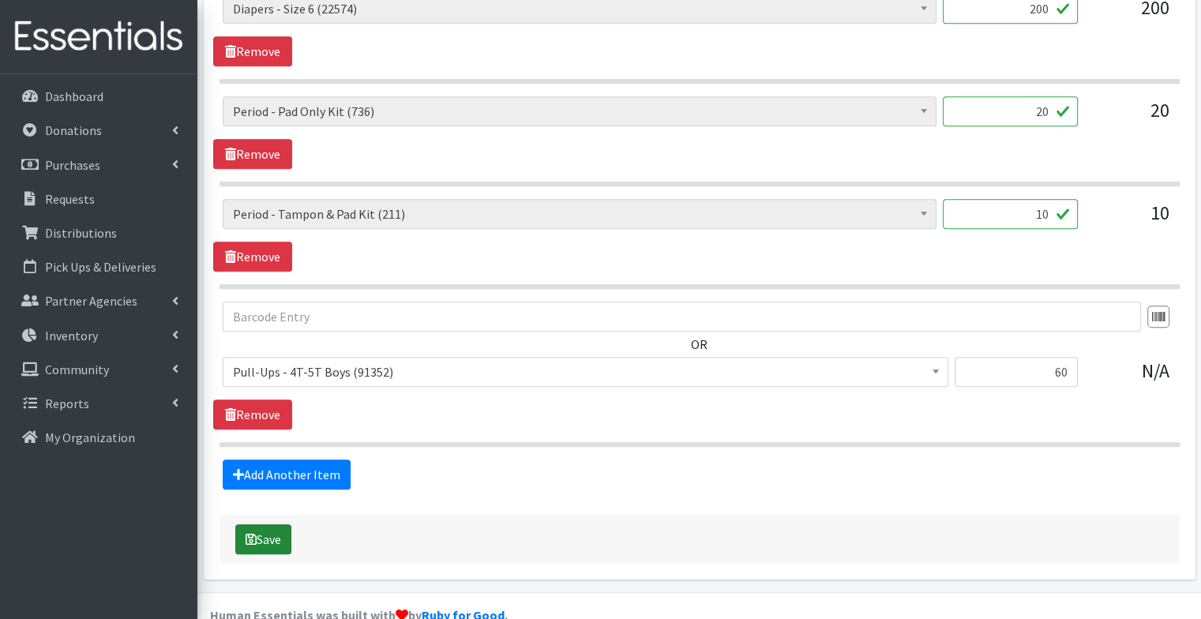
click at [272, 529] on button "Save" at bounding box center [263, 539] width 56 height 30
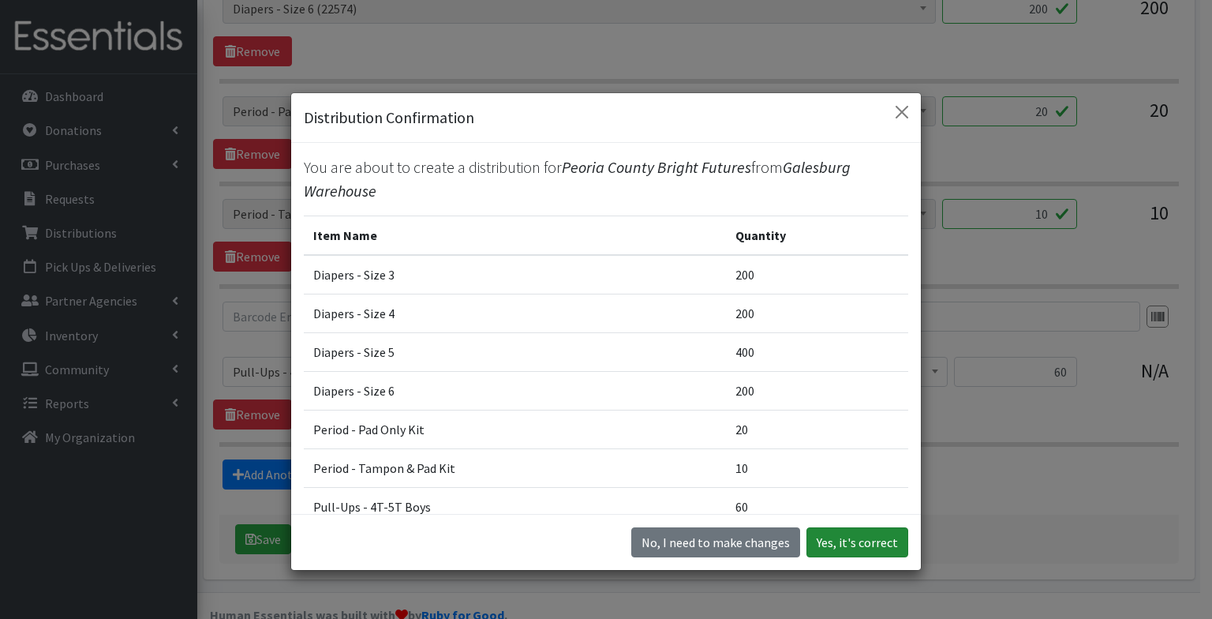
click at [861, 540] on button "Yes, it's correct" at bounding box center [858, 542] width 102 height 30
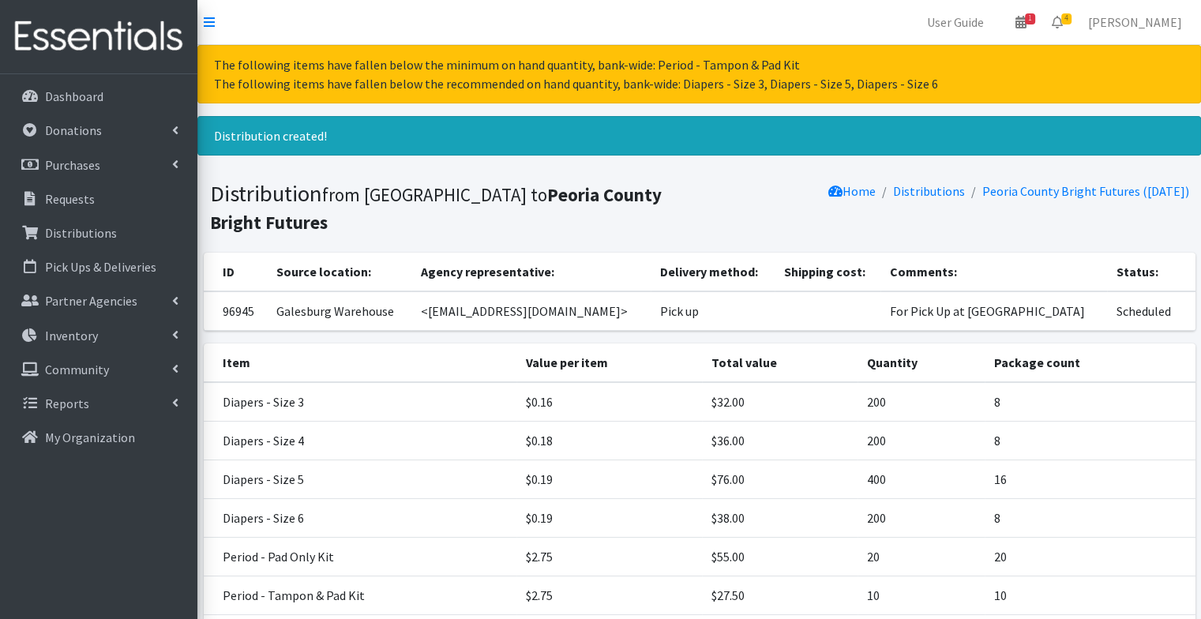
scroll to position [191, 0]
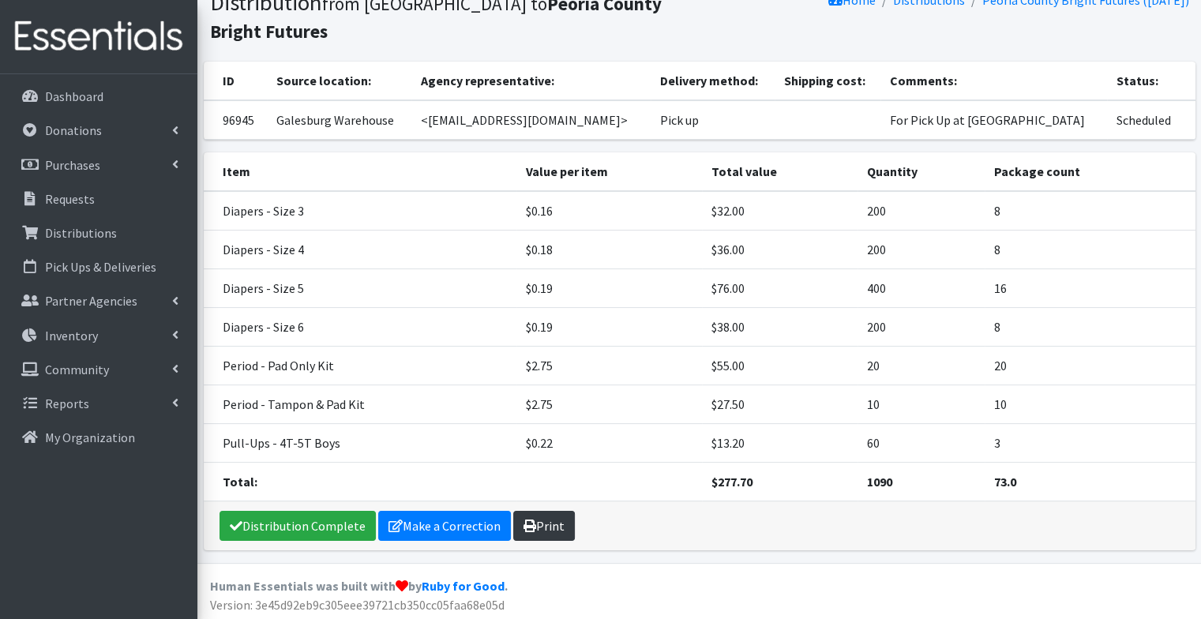
click at [537, 519] on link "Print" at bounding box center [544, 526] width 62 height 30
click at [104, 90] on link "Dashboard" at bounding box center [98, 97] width 185 height 32
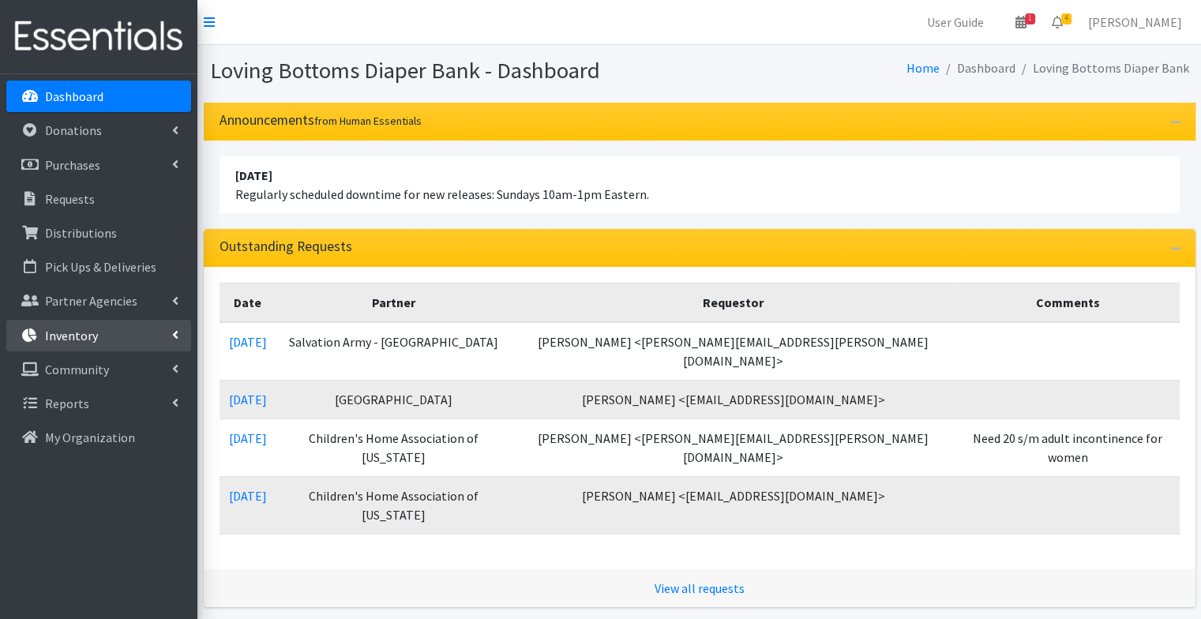
click at [122, 332] on link "Inventory" at bounding box center [98, 336] width 185 height 32
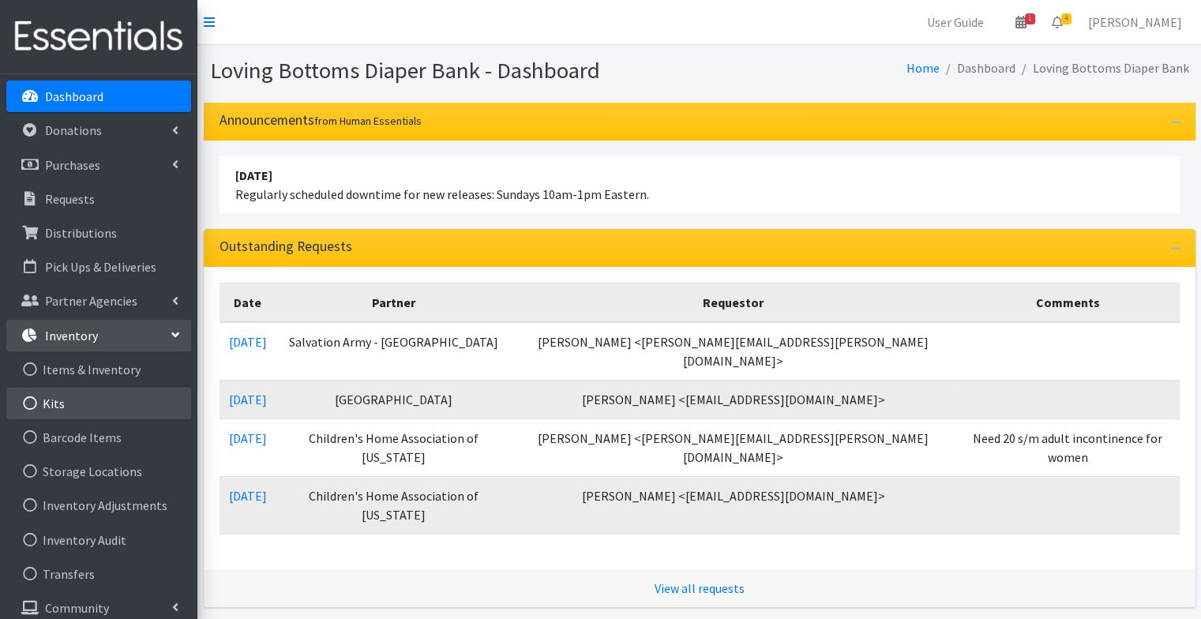
click at [88, 410] on link "Kits" at bounding box center [98, 404] width 185 height 32
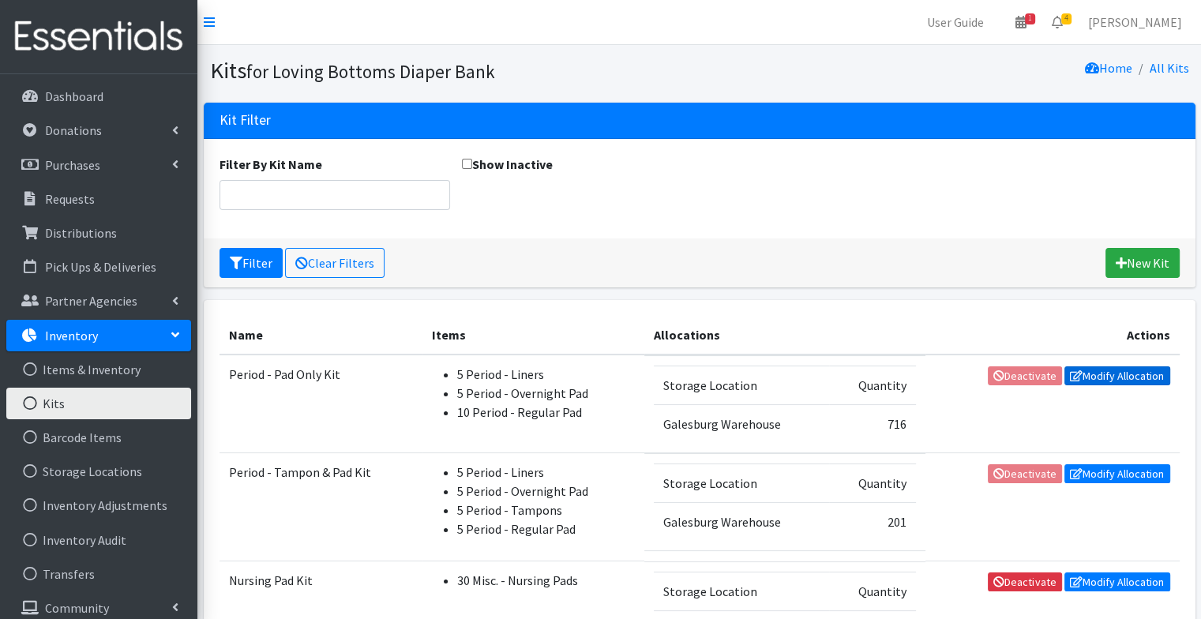
click at [1119, 382] on link "Modify Allocation" at bounding box center [1117, 375] width 106 height 19
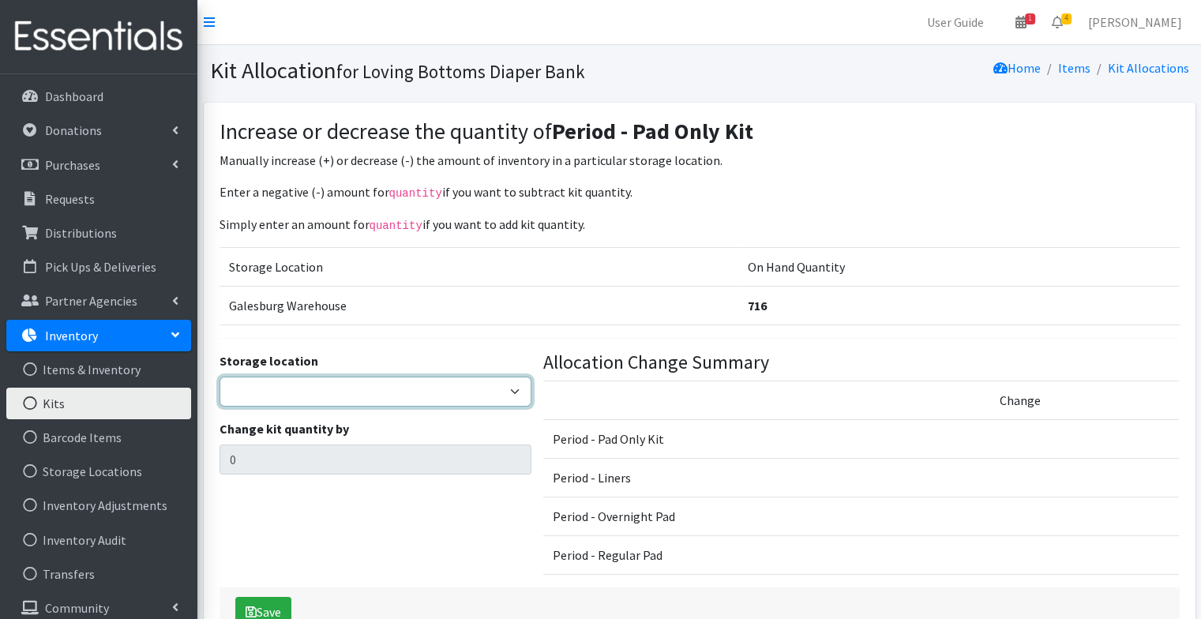
click at [418, 391] on select "Galesburg Warehouse" at bounding box center [375, 392] width 312 height 30
select select "1"
click at [219, 377] on select "Galesburg Warehouse" at bounding box center [375, 392] width 312 height 30
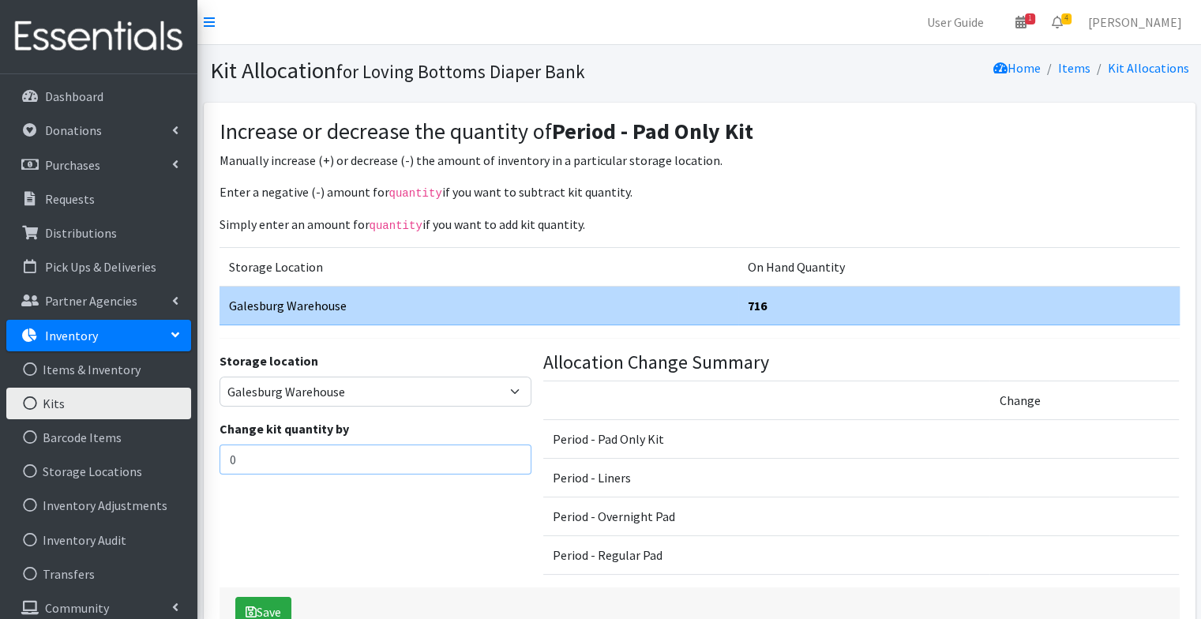
drag, startPoint x: 353, startPoint y: 456, endPoint x: 208, endPoint y: 458, distance: 144.5
click at [208, 458] on div "Increase or decrease the quantity of Period - Pad Only Kit Manually increase (+…" at bounding box center [699, 377] width 991 height 549
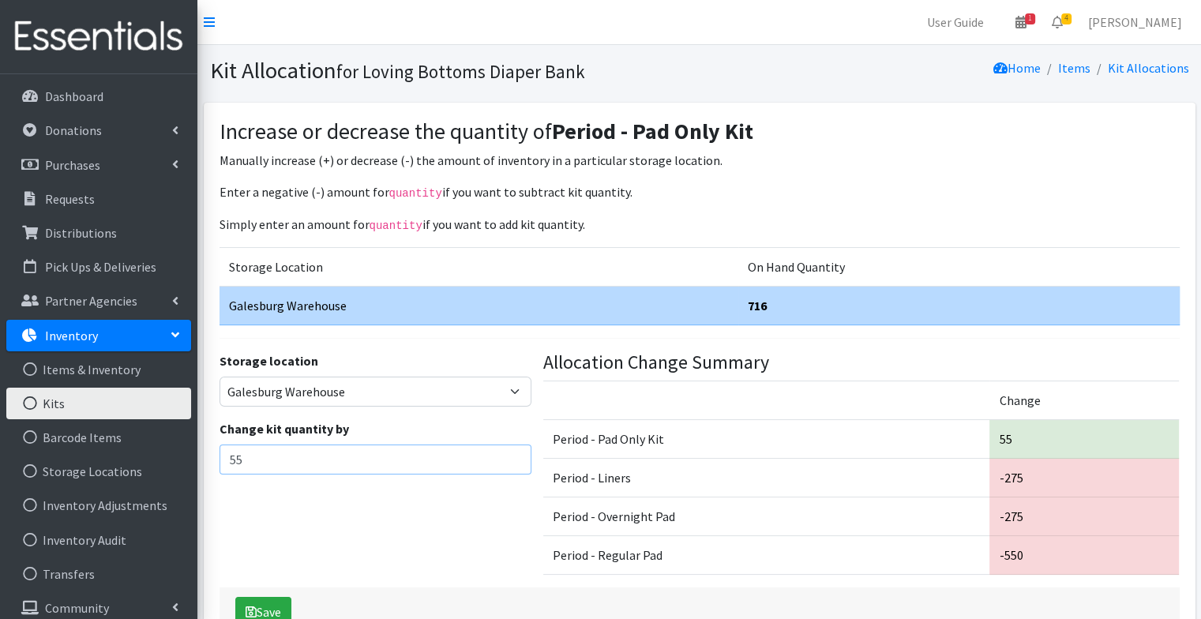
type input "55"
click at [354, 527] on div "Storage location Galesburg Warehouse Change kit quantity by 55" at bounding box center [375, 469] width 324 height 236
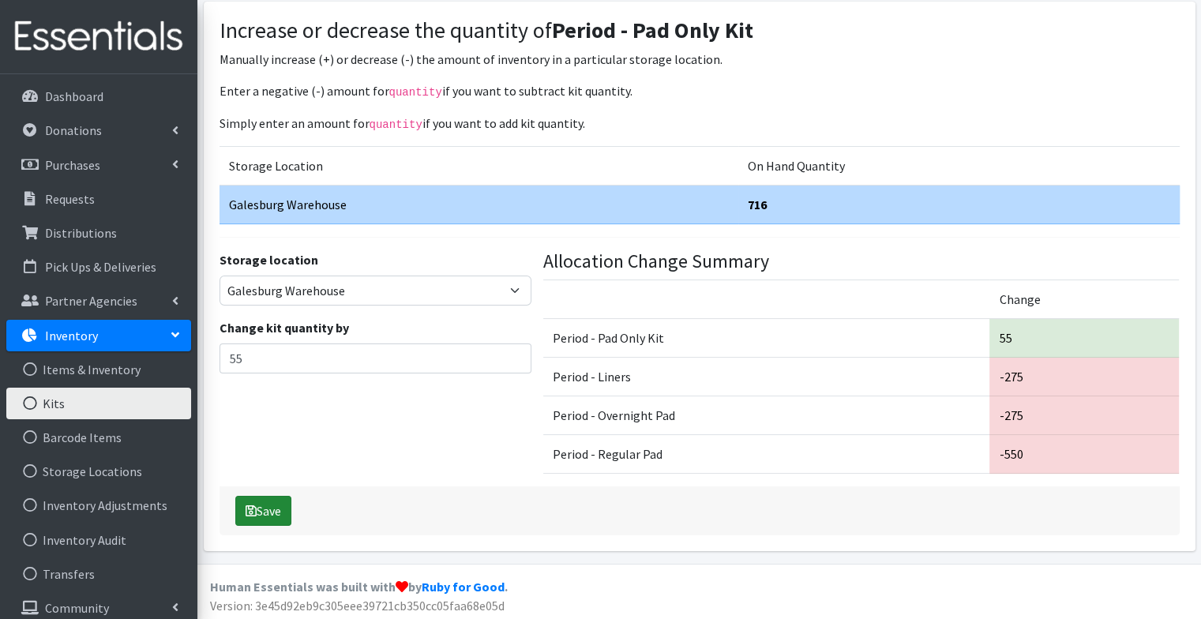
click at [259, 499] on button "Save" at bounding box center [263, 511] width 56 height 30
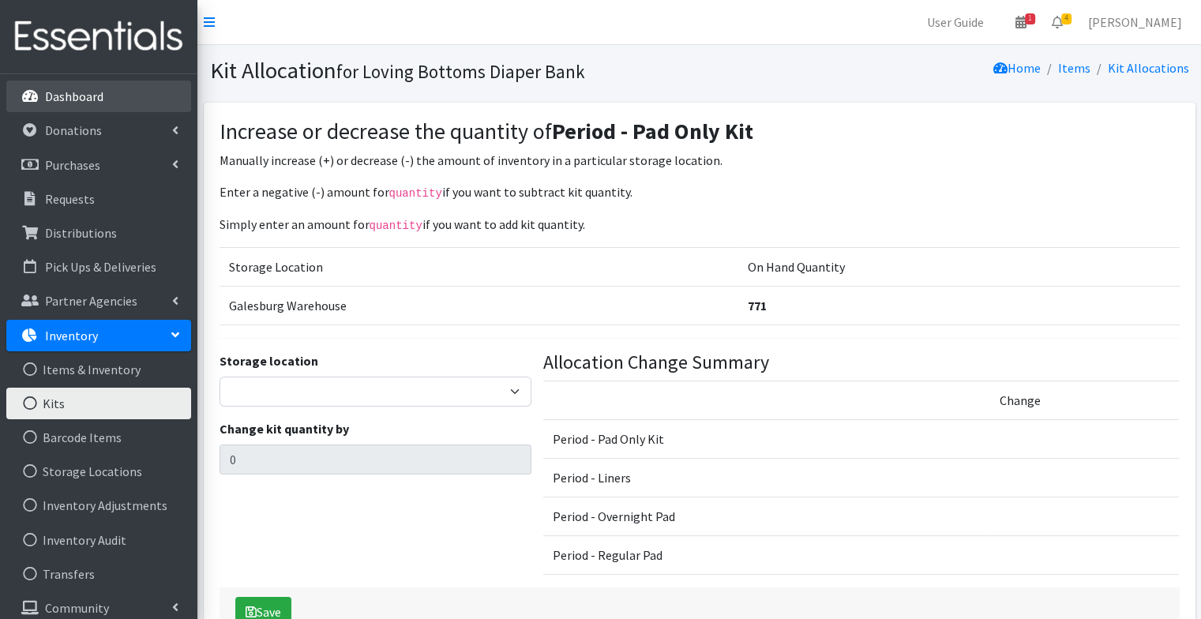
click at [111, 89] on link "Dashboard" at bounding box center [98, 97] width 185 height 32
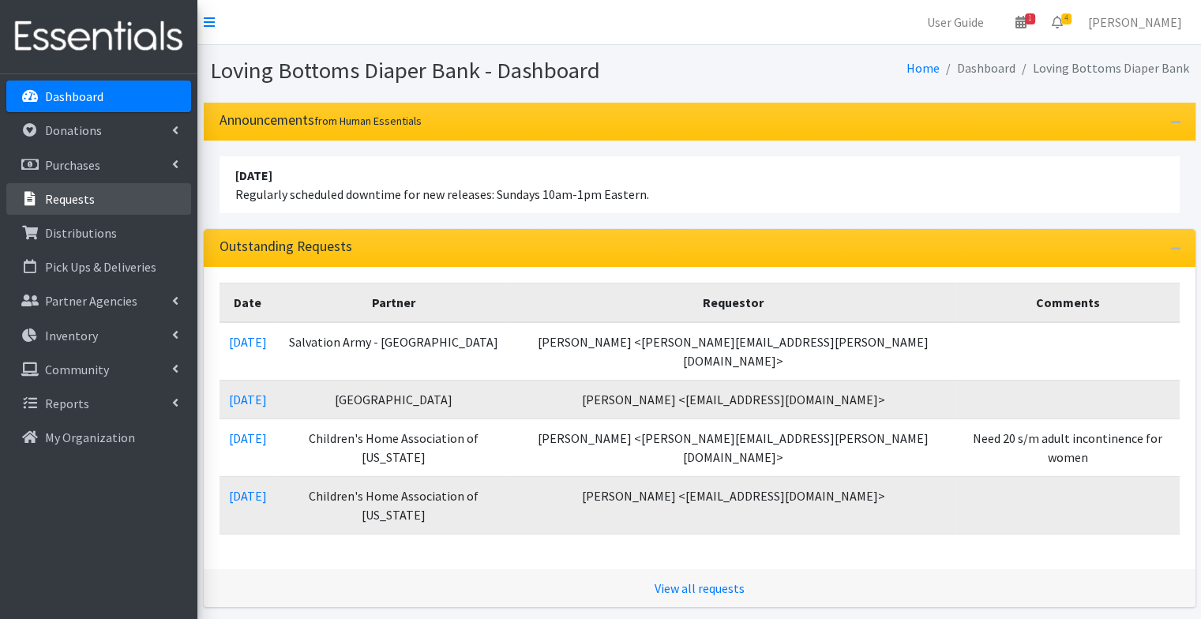
click at [79, 200] on p "Requests" at bounding box center [70, 199] width 50 height 16
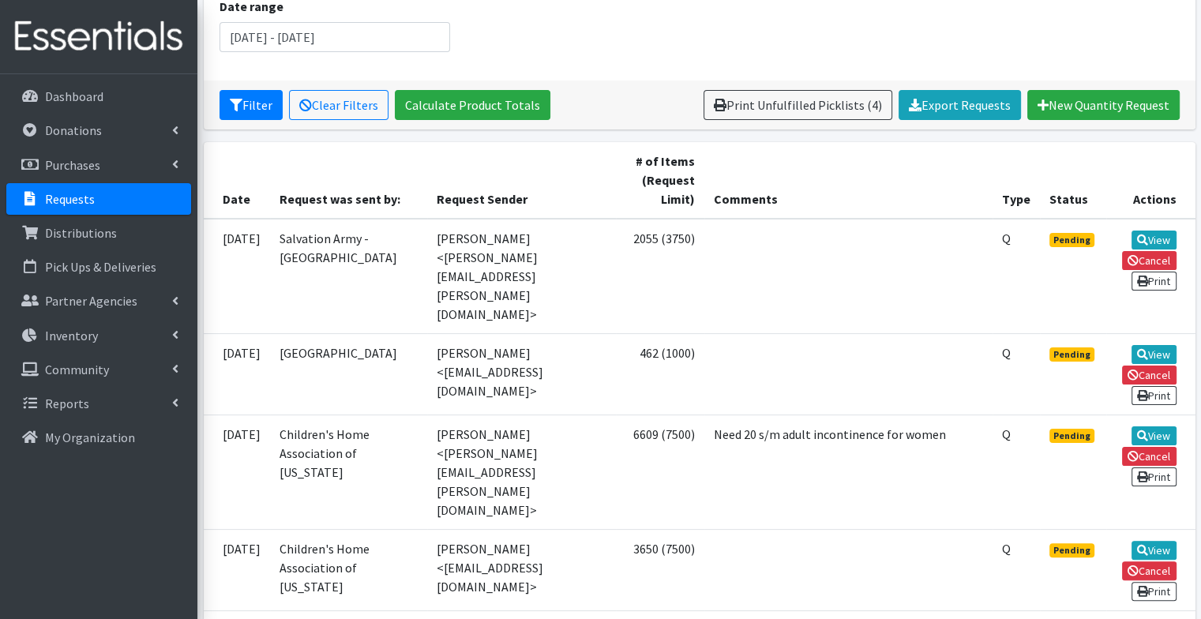
scroll to position [236, 0]
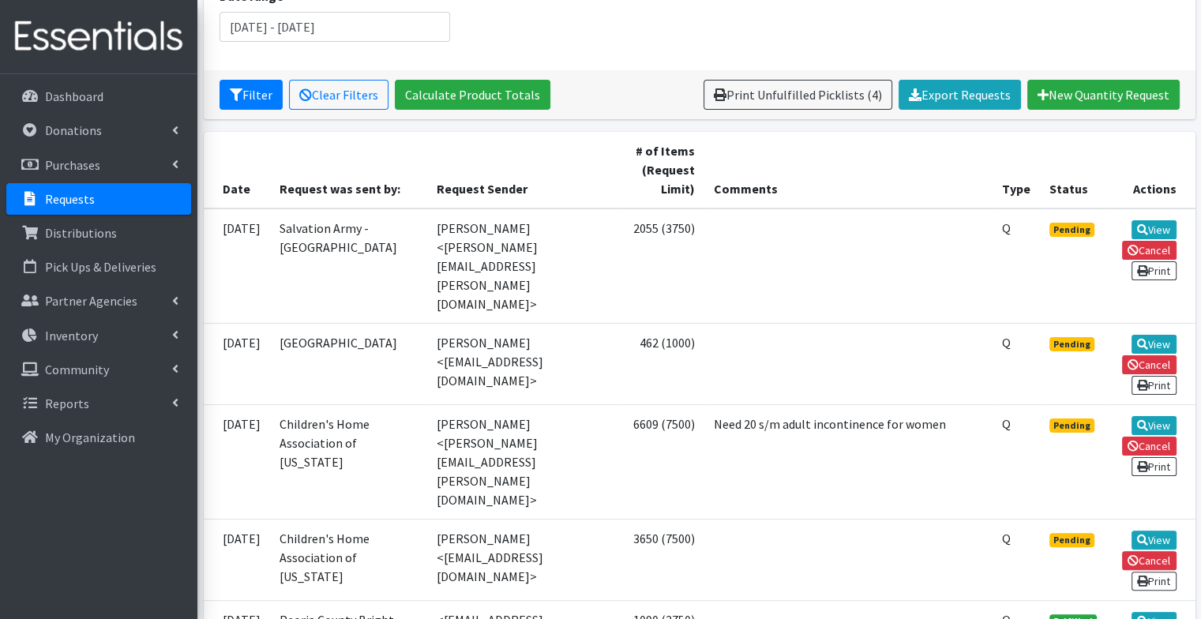
click at [107, 193] on link "Requests" at bounding box center [98, 199] width 185 height 32
